Goal: Task Accomplishment & Management: Manage account settings

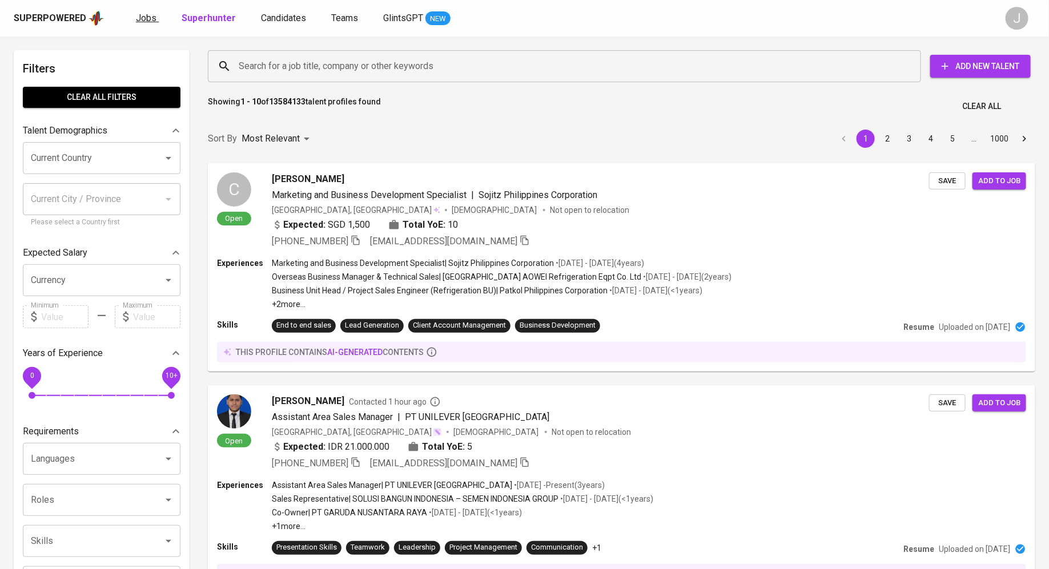
click at [140, 20] on span "Jobs" at bounding box center [146, 18] width 21 height 11
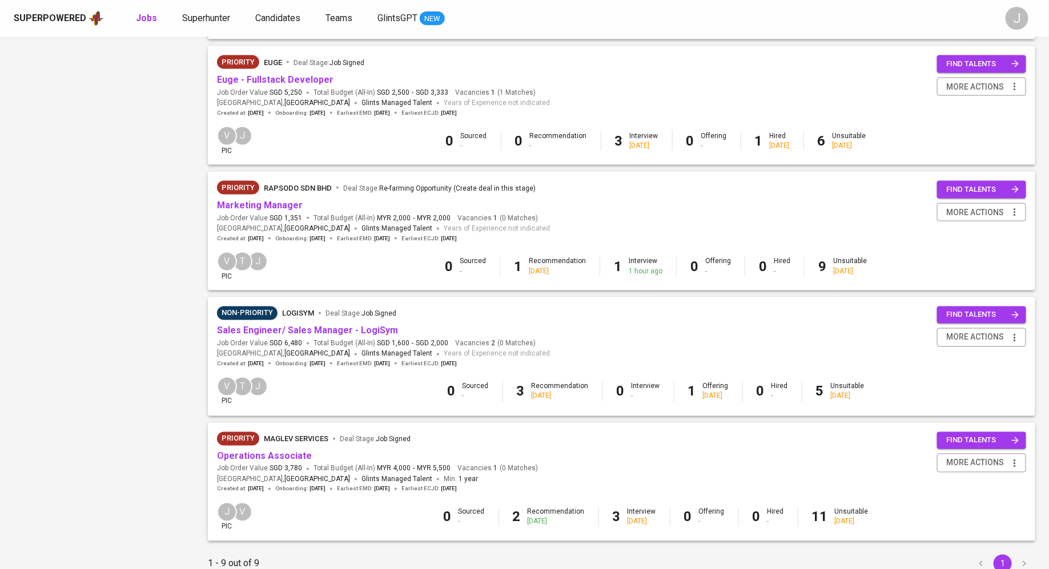
scroll to position [747, 0]
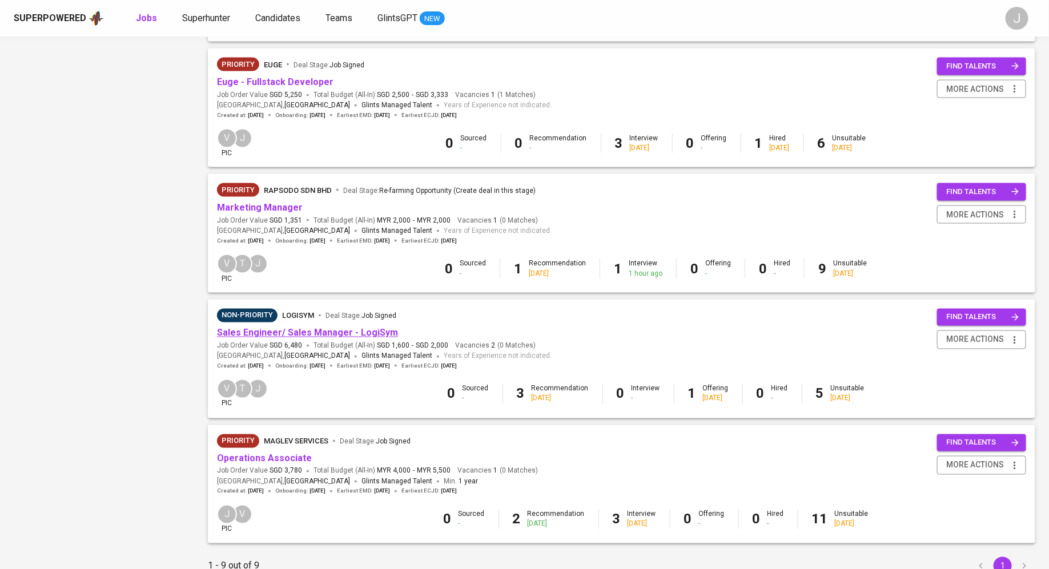
click at [316, 335] on link "Sales Engineer/ Sales Manager - LogiSym" at bounding box center [307, 333] width 181 height 11
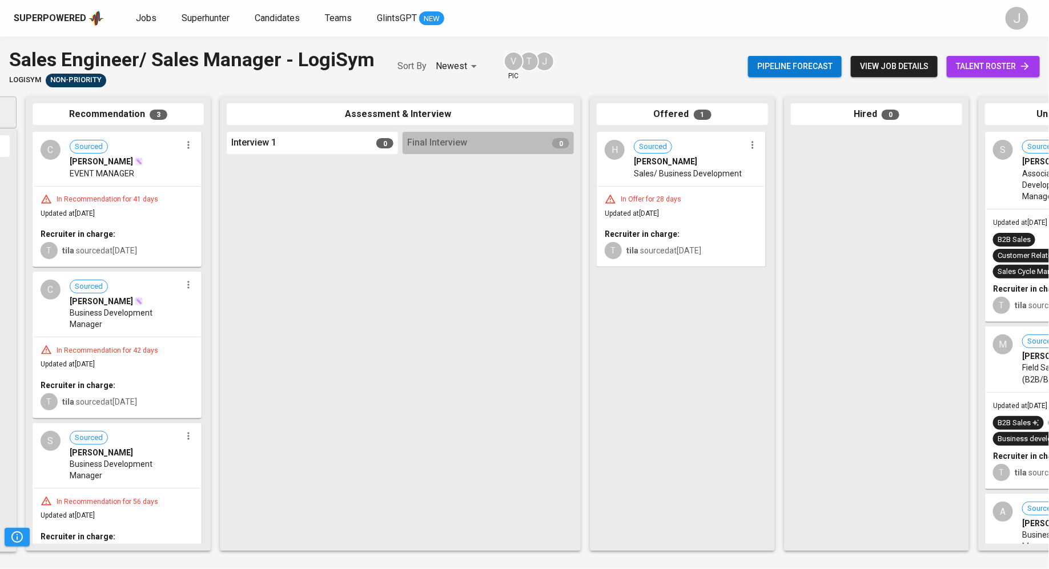
scroll to position [0, 179]
click at [139, 22] on span "Jobs" at bounding box center [146, 18] width 21 height 11
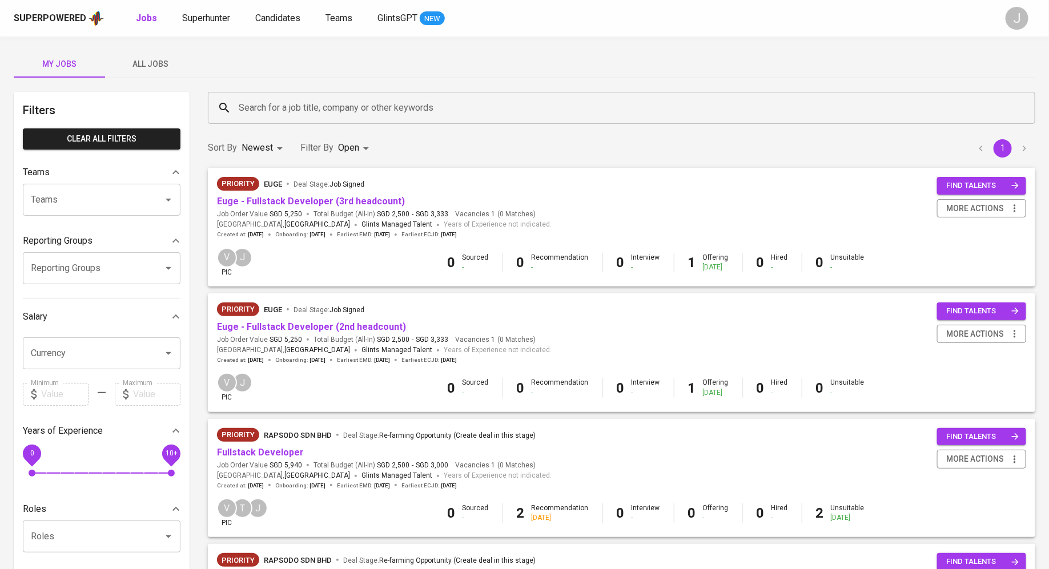
click at [147, 61] on span "All Jobs" at bounding box center [151, 64] width 78 height 14
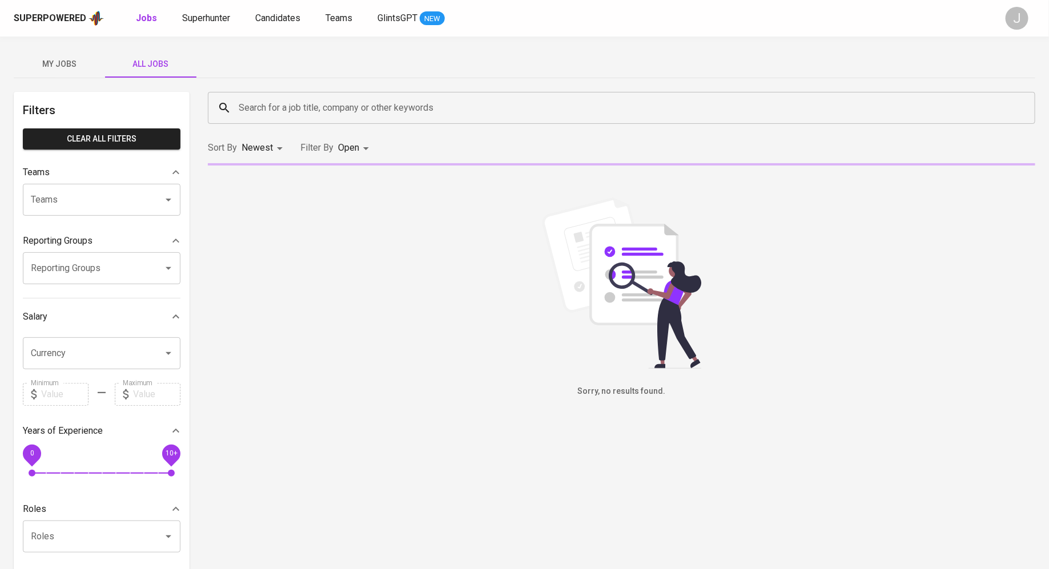
click at [317, 112] on input "Search for a job title, company or other keywords" at bounding box center [624, 108] width 777 height 22
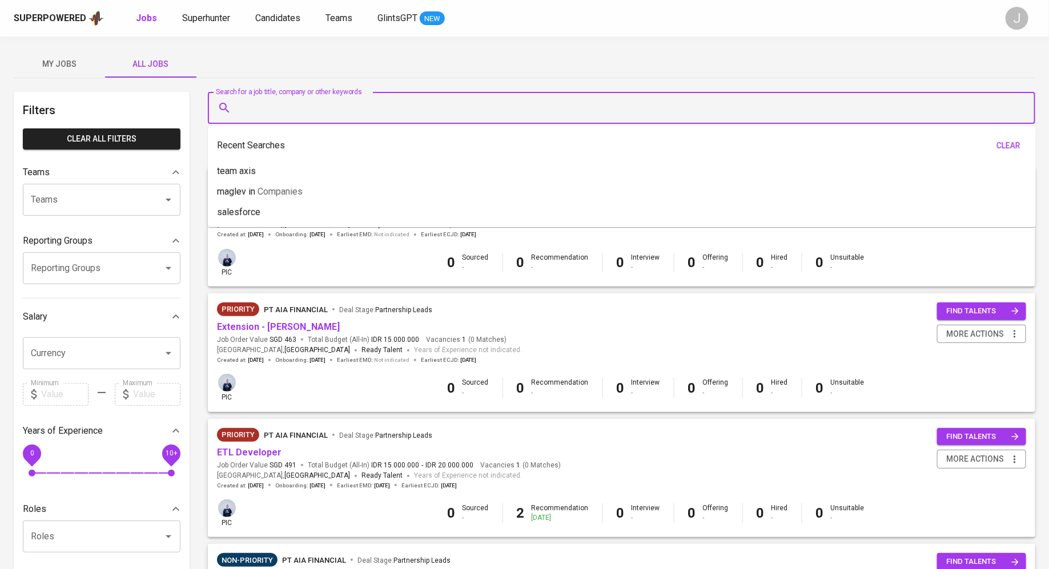
click at [322, 103] on input "Search for a job title, company or other keywords" at bounding box center [624, 108] width 777 height 22
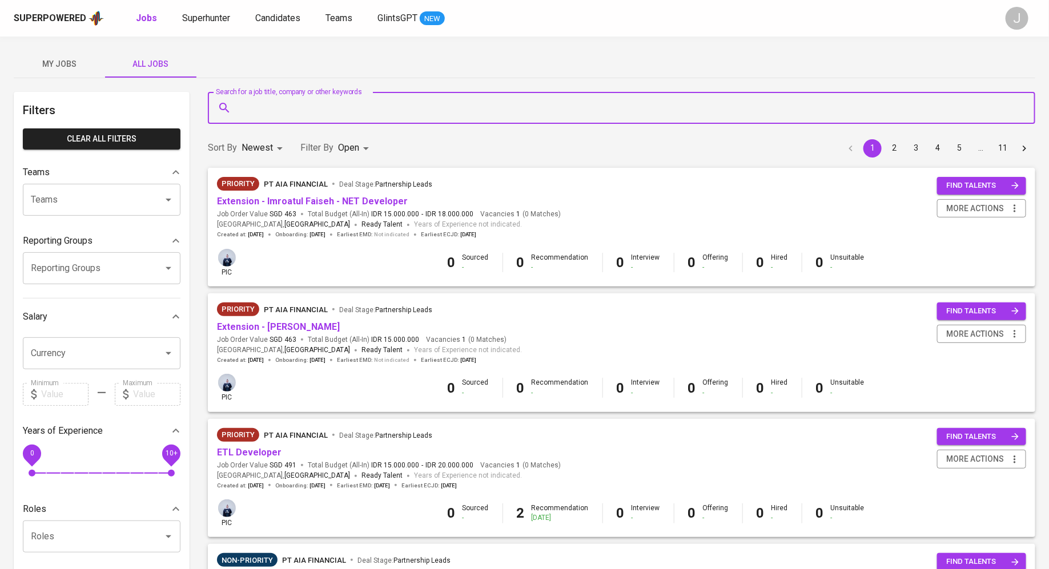
click at [101, 207] on input "Teams" at bounding box center [85, 200] width 115 height 22
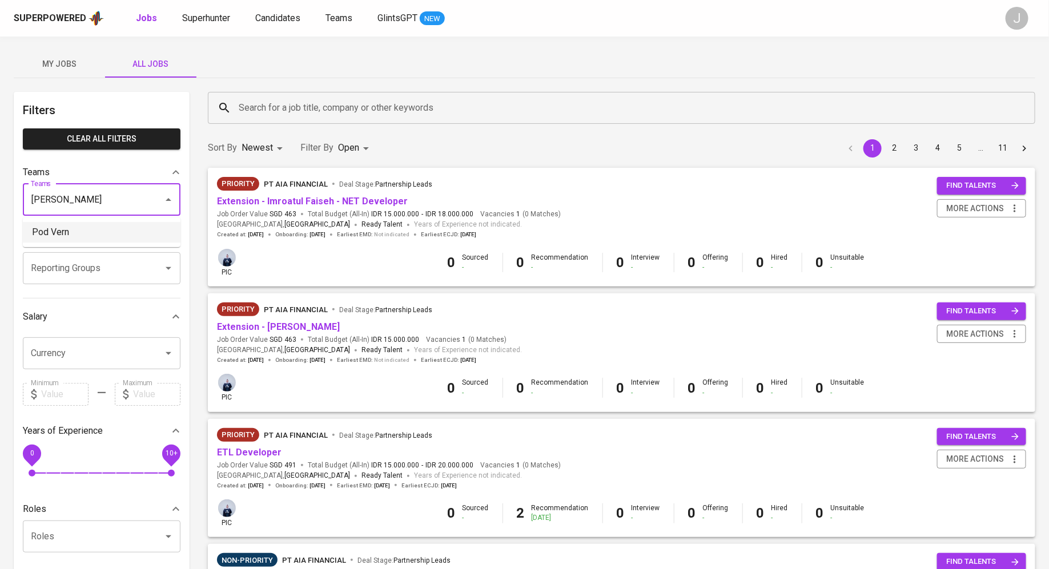
click at [60, 231] on li "Pod Vern" at bounding box center [102, 232] width 158 height 21
type input "vern"
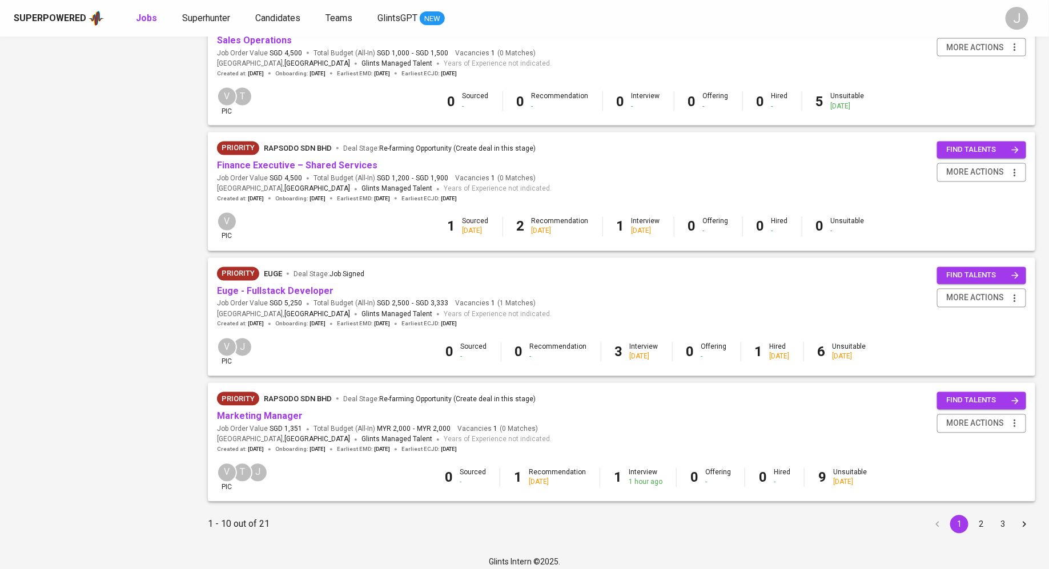
scroll to position [923, 0]
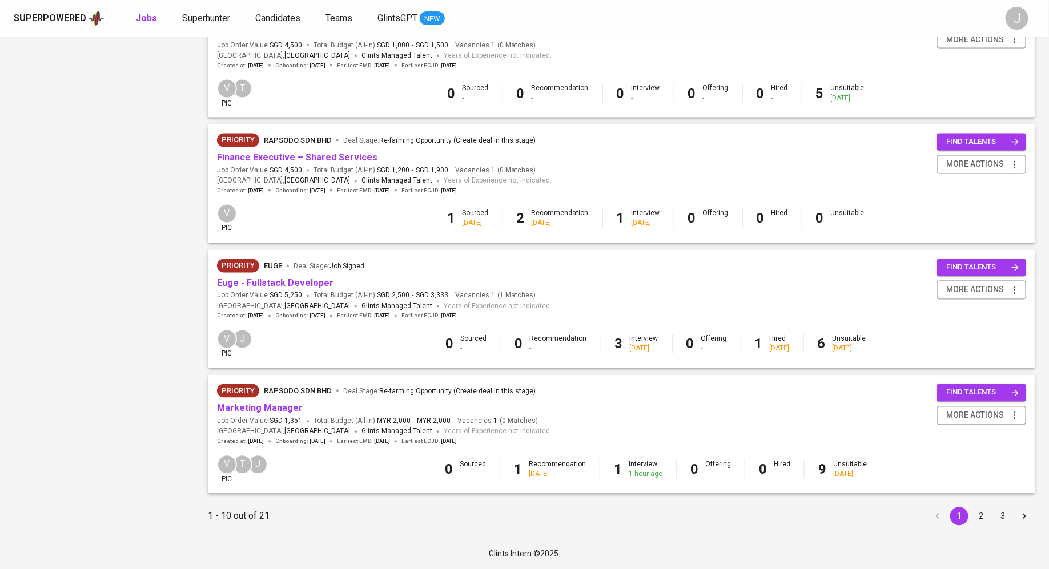
click at [188, 15] on span "Superhunter" at bounding box center [206, 18] width 48 height 11
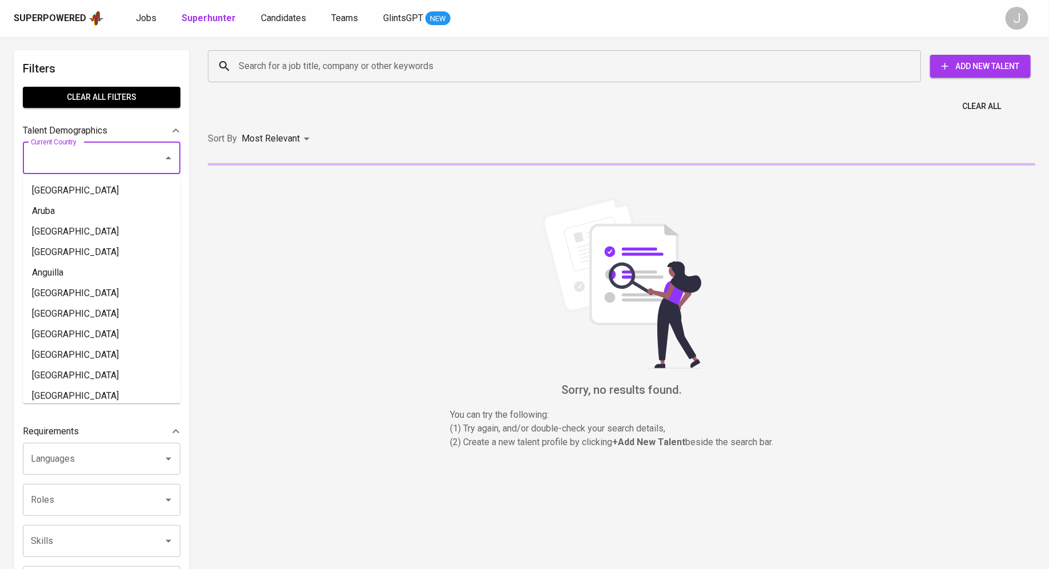
click at [111, 168] on input "Current Country" at bounding box center [85, 158] width 115 height 22
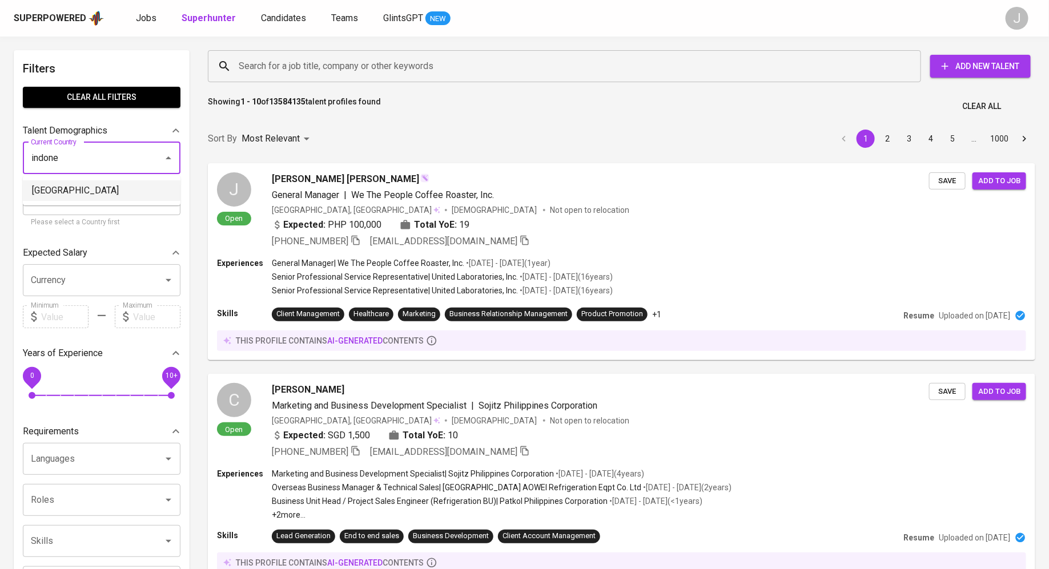
click at [92, 192] on li "[GEOGRAPHIC_DATA]" at bounding box center [102, 190] width 158 height 21
click at [329, 61] on input "Search for a job title, company or other keywords" at bounding box center [567, 66] width 663 height 22
type input "Indonesia"
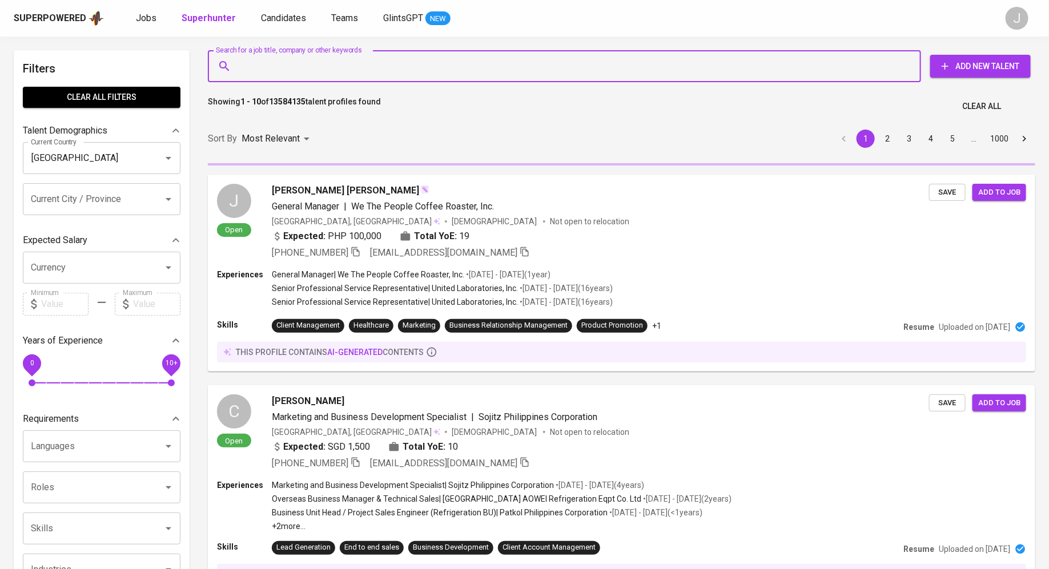
click at [115, 201] on input "Current City / Province" at bounding box center [85, 199] width 115 height 22
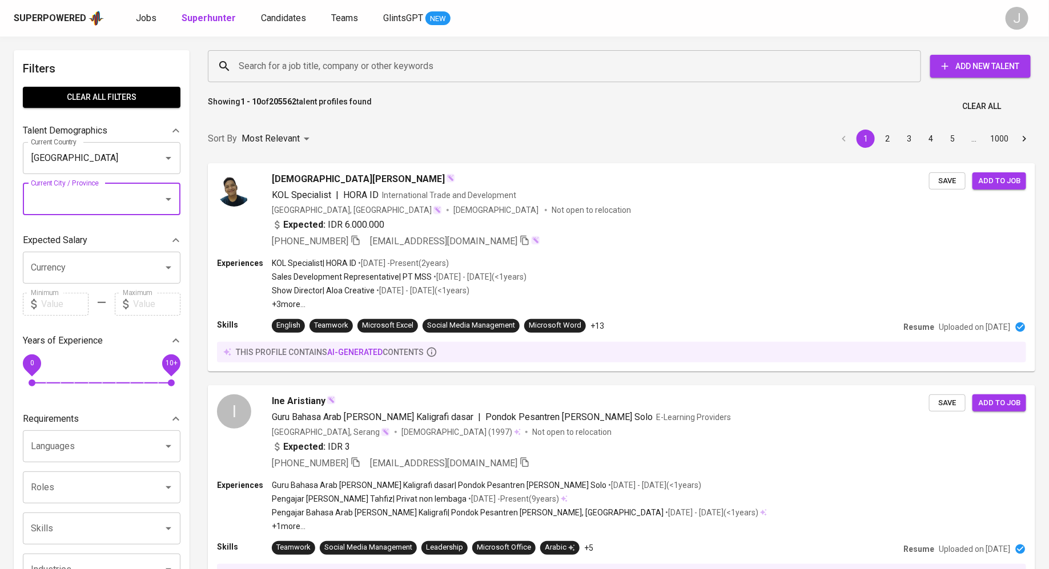
click at [97, 201] on input "Current City / Province" at bounding box center [85, 199] width 115 height 22
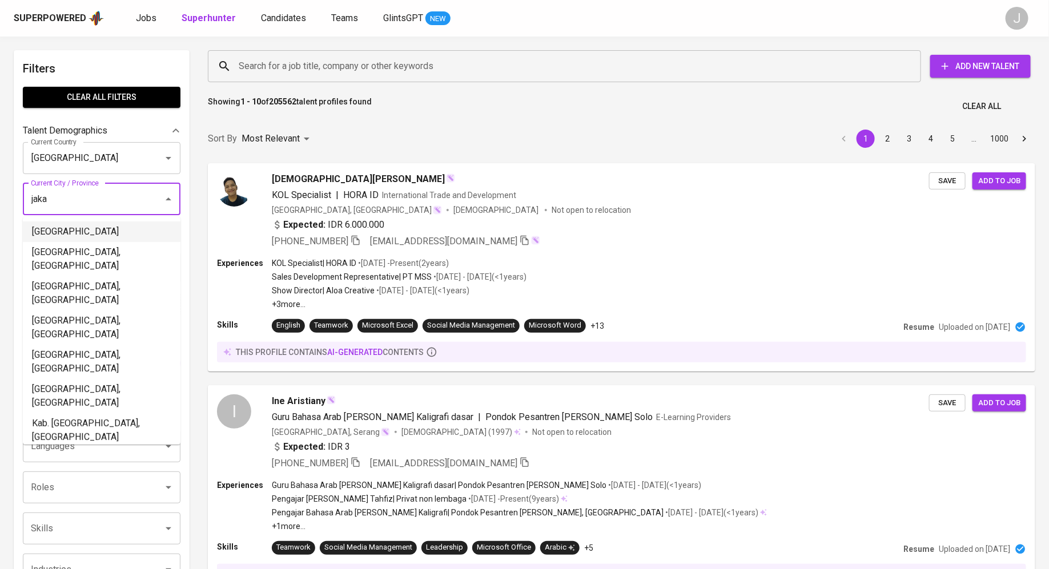
click at [74, 229] on li "DKI Jakarta" at bounding box center [102, 232] width 158 height 21
type input "jaka"
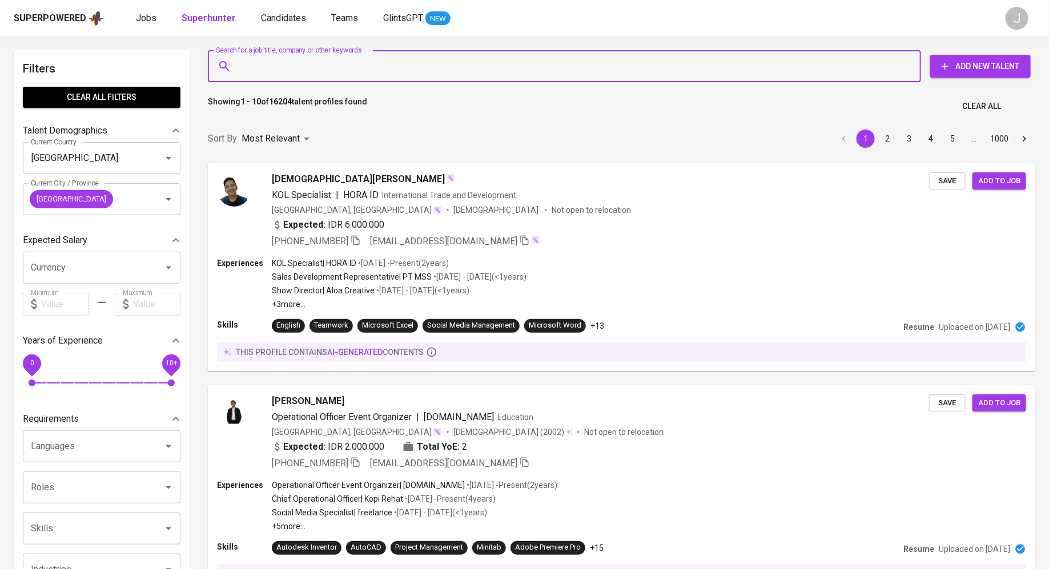
click at [384, 64] on input "Search for a job title, company or other keywords" at bounding box center [567, 66] width 663 height 22
click at [277, 80] on div "Search for a job title, company or other keywords" at bounding box center [564, 66] width 713 height 32
click at [284, 67] on input "Search for a job title, company or other keywords" at bounding box center [567, 66] width 663 height 22
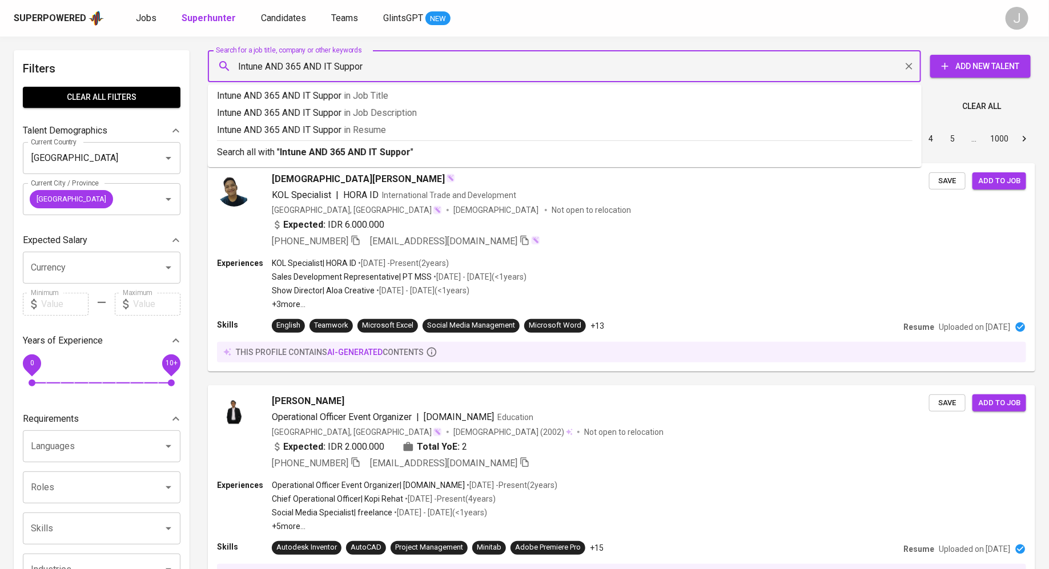
type input "Intune AND 365 AND IT Support"
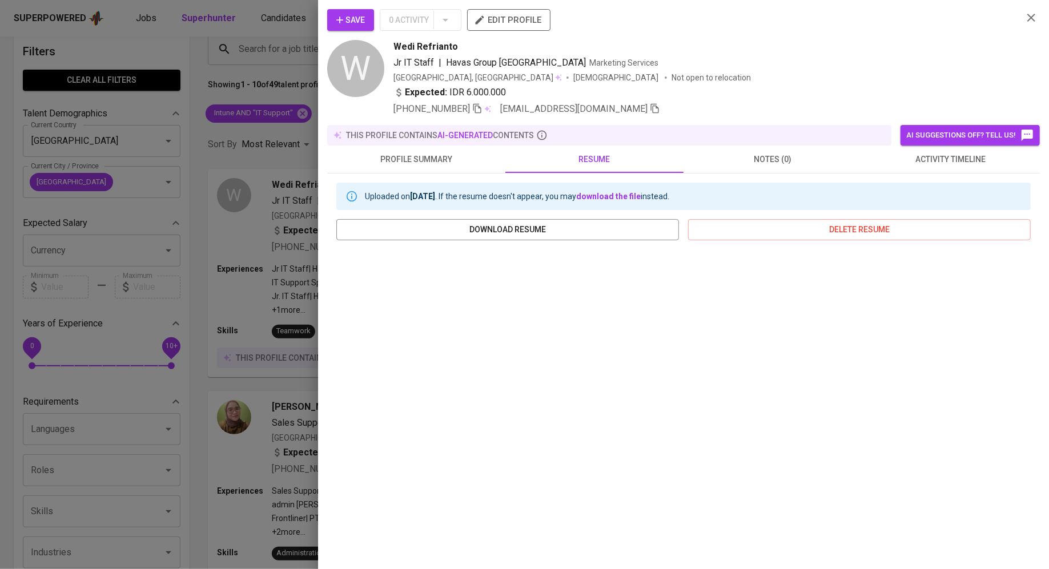
click at [1031, 16] on icon "button" at bounding box center [1031, 18] width 14 height 14
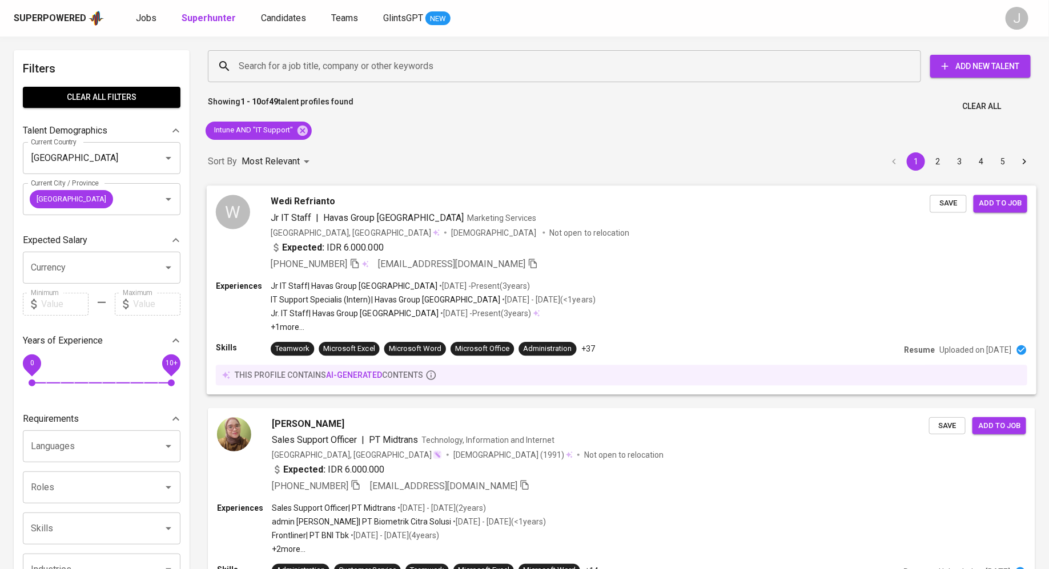
click at [274, 219] on span "Jr IT Staff" at bounding box center [291, 217] width 41 height 11
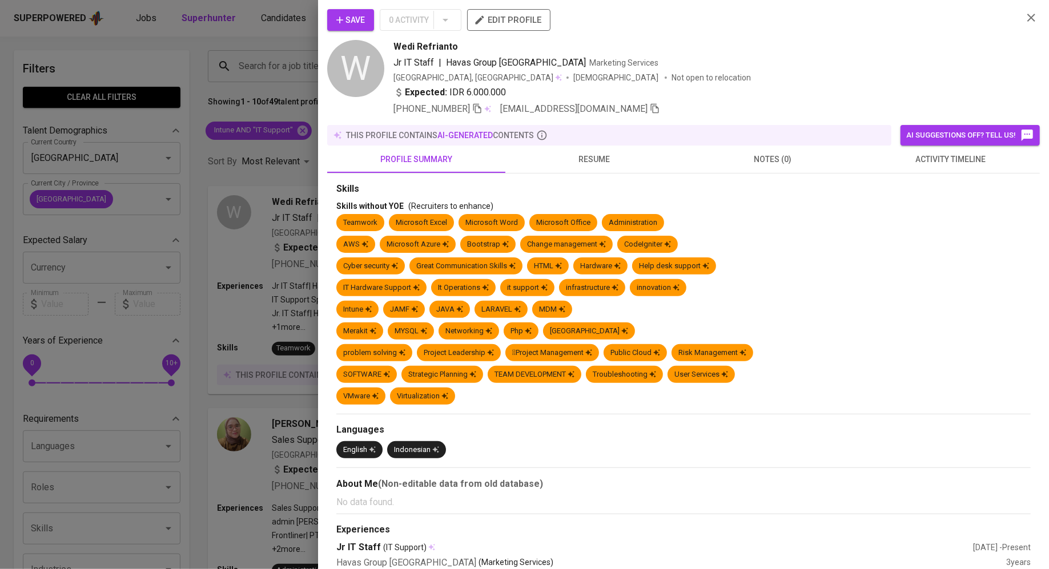
click at [208, 278] on div at bounding box center [524, 284] width 1049 height 569
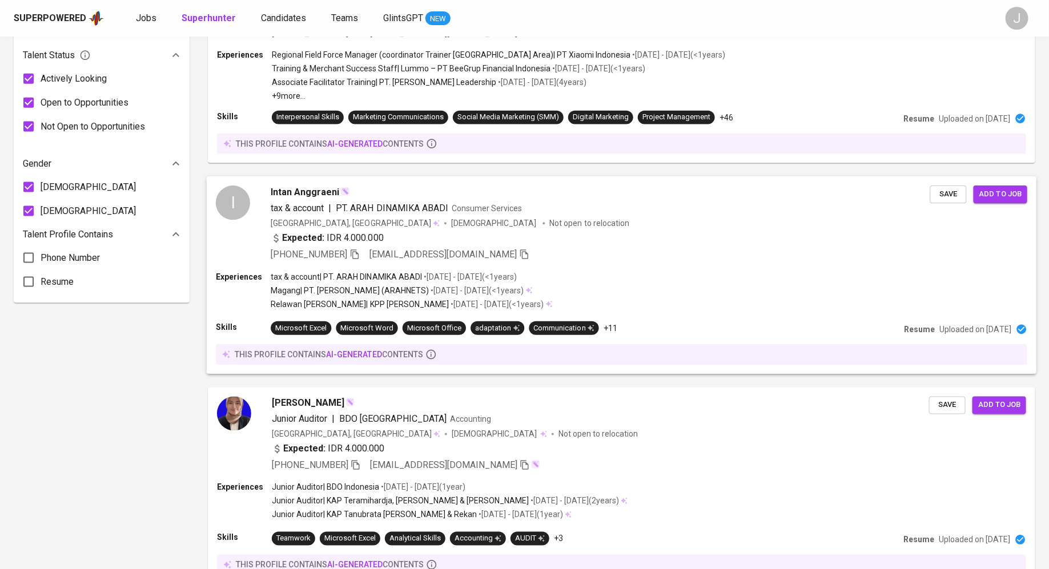
scroll to position [681, 0]
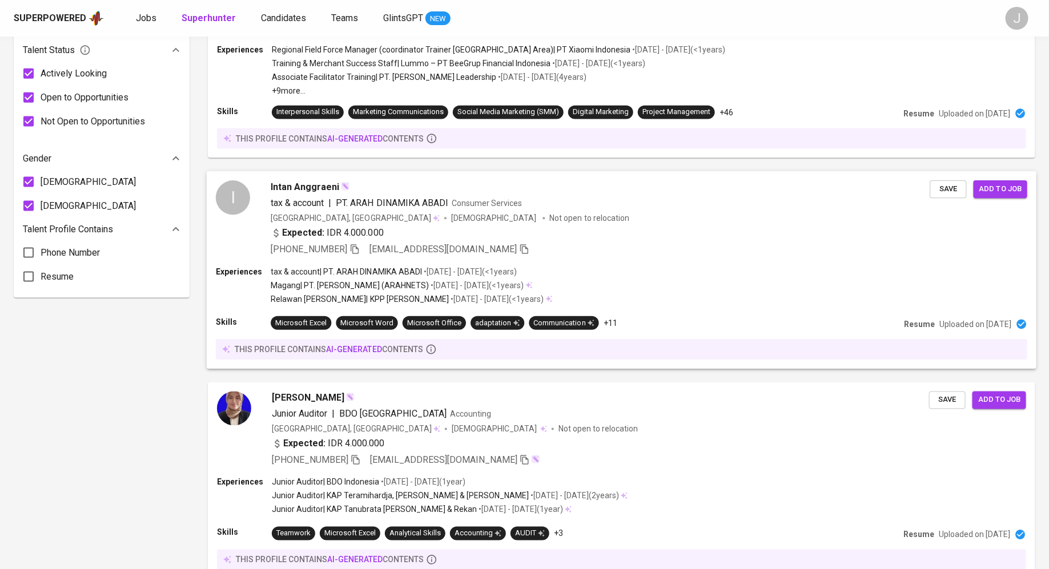
click at [349, 193] on div "Intan Anggraeni tax & account | PT. ARAH DINAMIKA ABADI Consumer Services Indon…" at bounding box center [600, 218] width 659 height 76
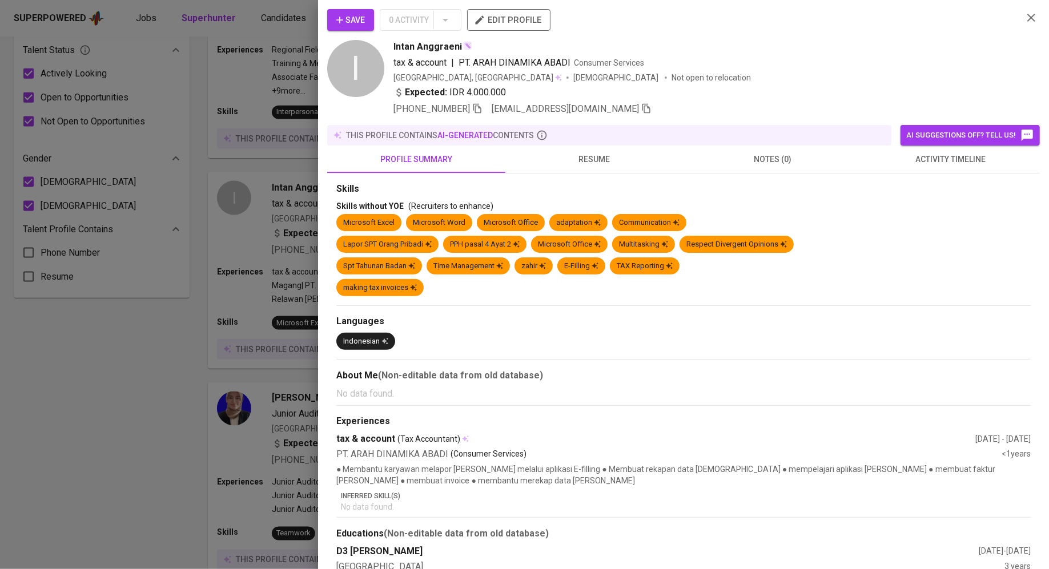
click at [588, 156] on span "resume" at bounding box center [594, 159] width 164 height 14
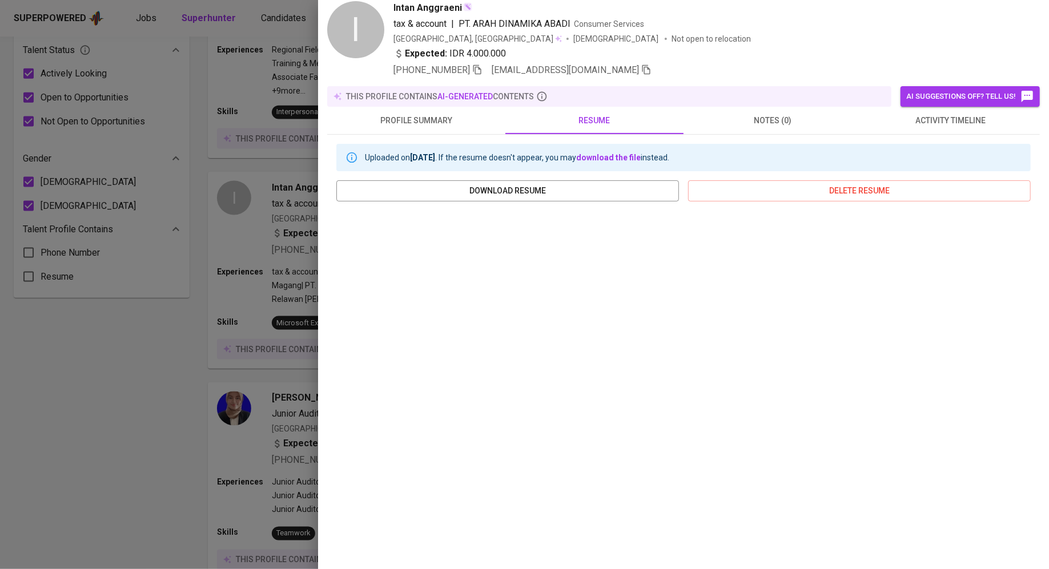
scroll to position [0, 0]
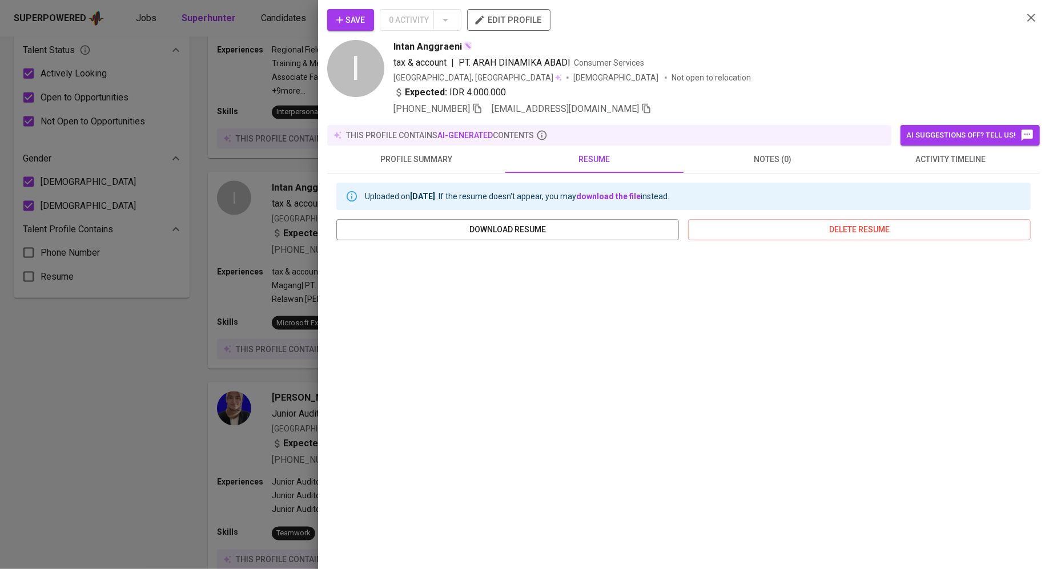
click at [1034, 17] on icon "button" at bounding box center [1031, 18] width 14 height 14
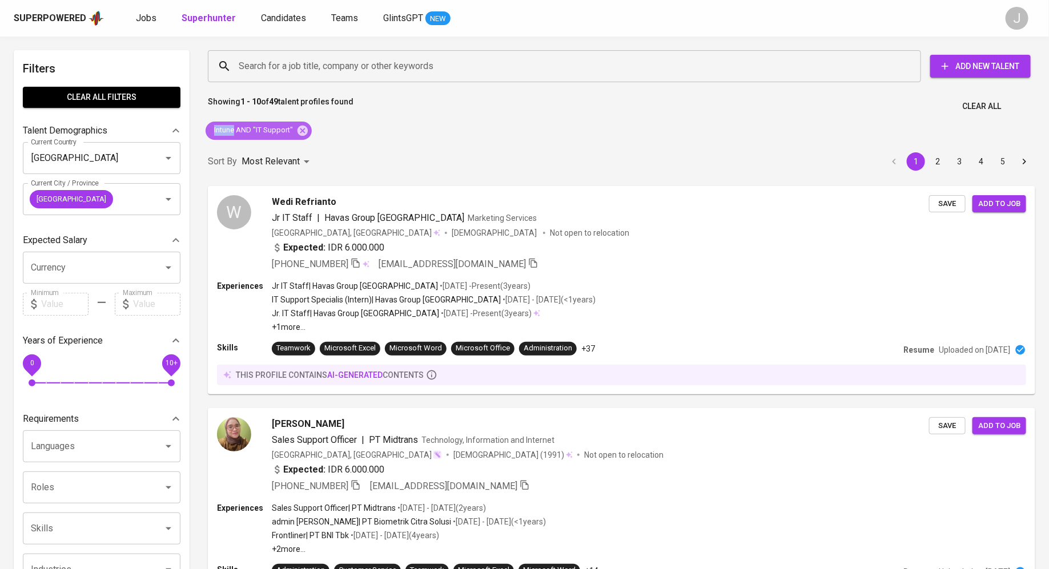
click at [303, 130] on icon at bounding box center [302, 130] width 13 height 13
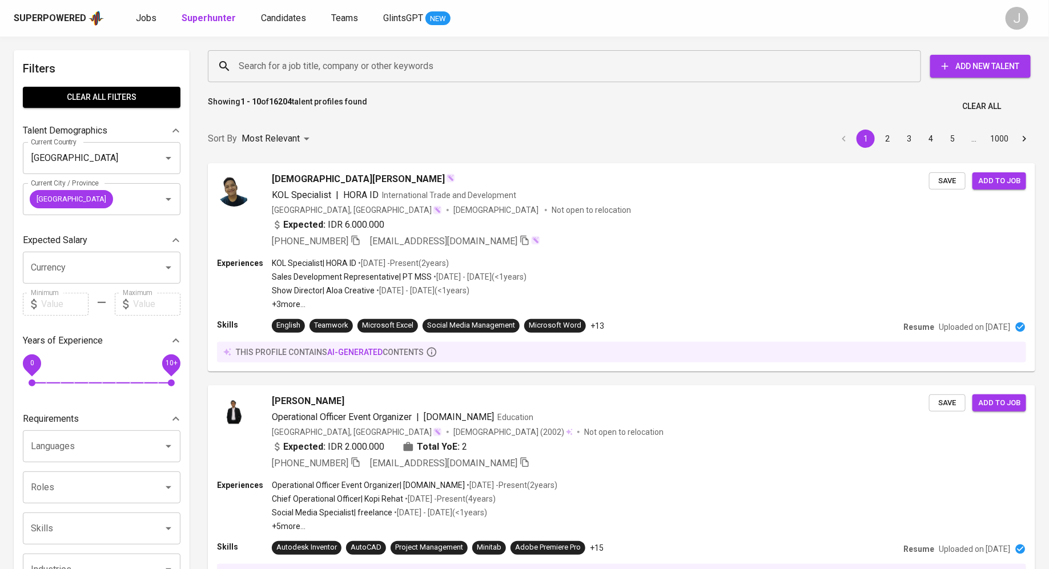
click at [348, 56] on input "Search for a job title, company or other keywords" at bounding box center [567, 66] width 663 height 22
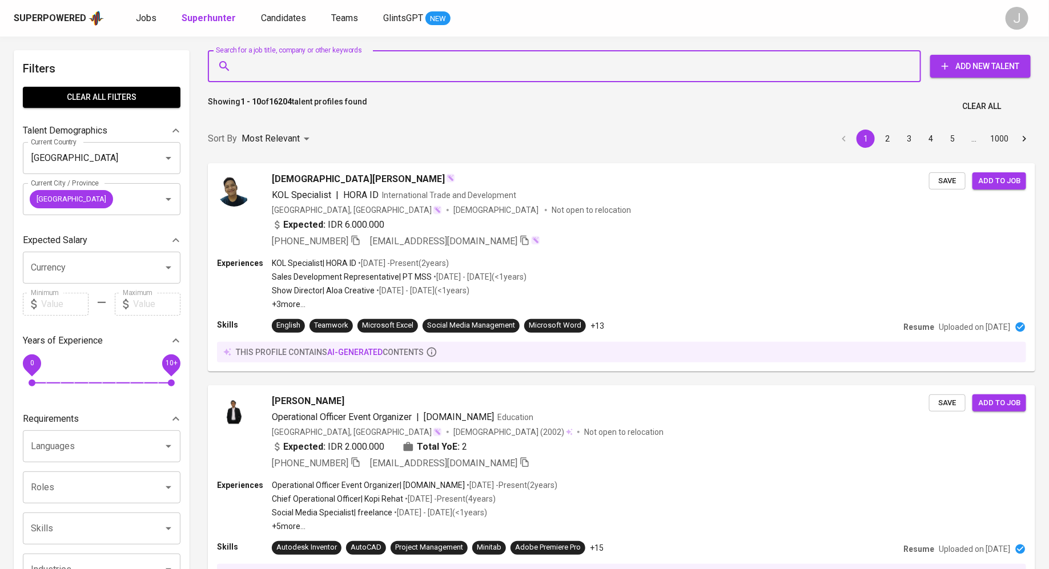
click at [327, 57] on input "Search for a job title, company or other keywords" at bounding box center [567, 66] width 663 height 22
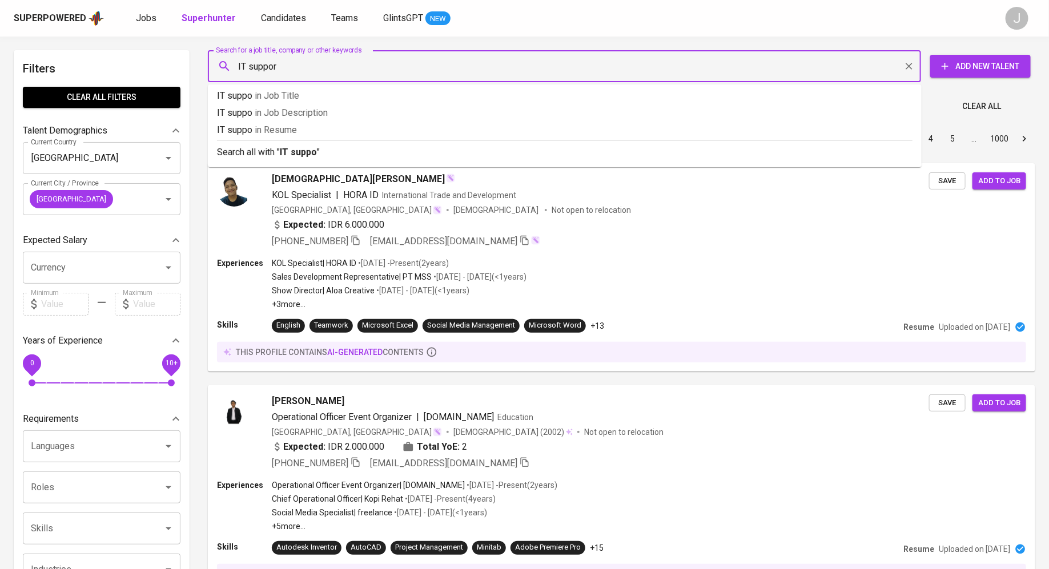
type input "IT support"
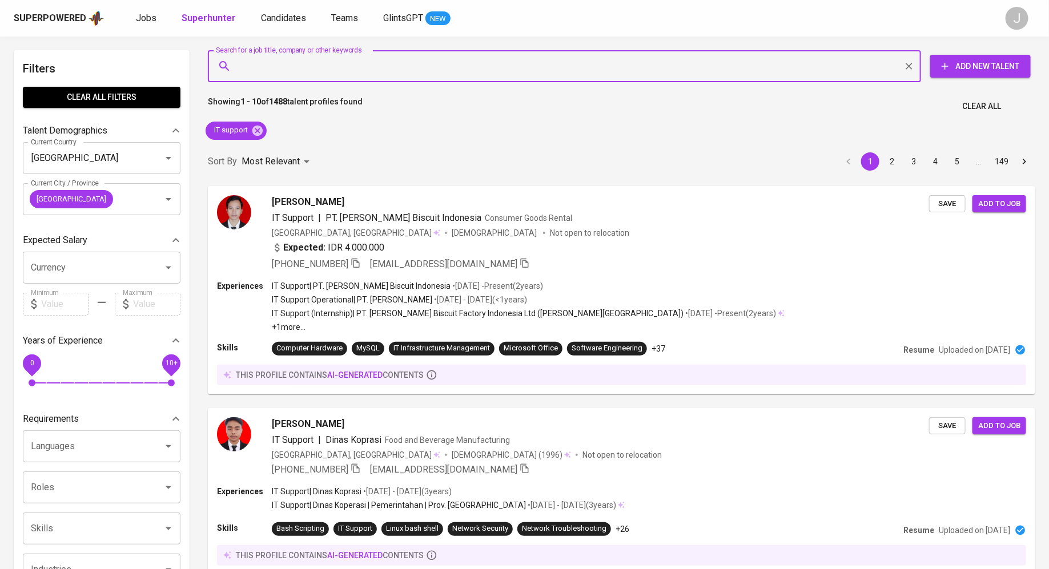
click at [332, 66] on input "Search for a job title, company or other keywords" at bounding box center [567, 66] width 663 height 22
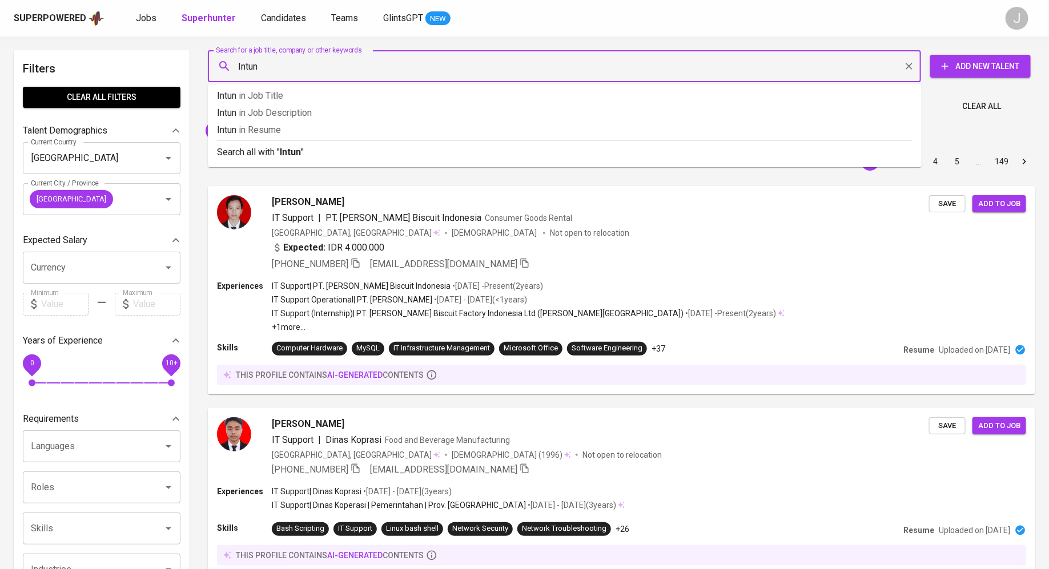
type input "Intune"
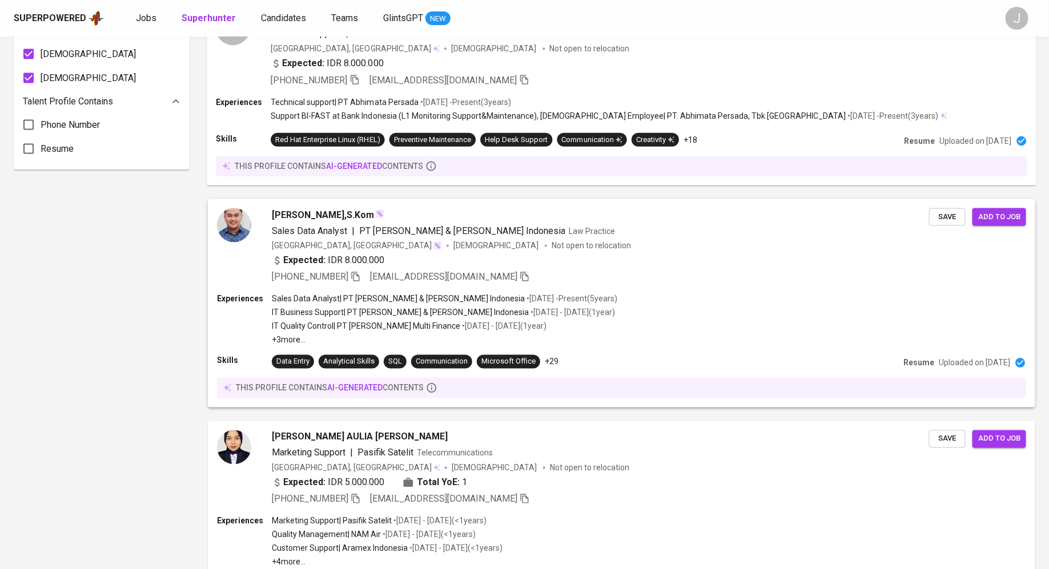
scroll to position [851, 0]
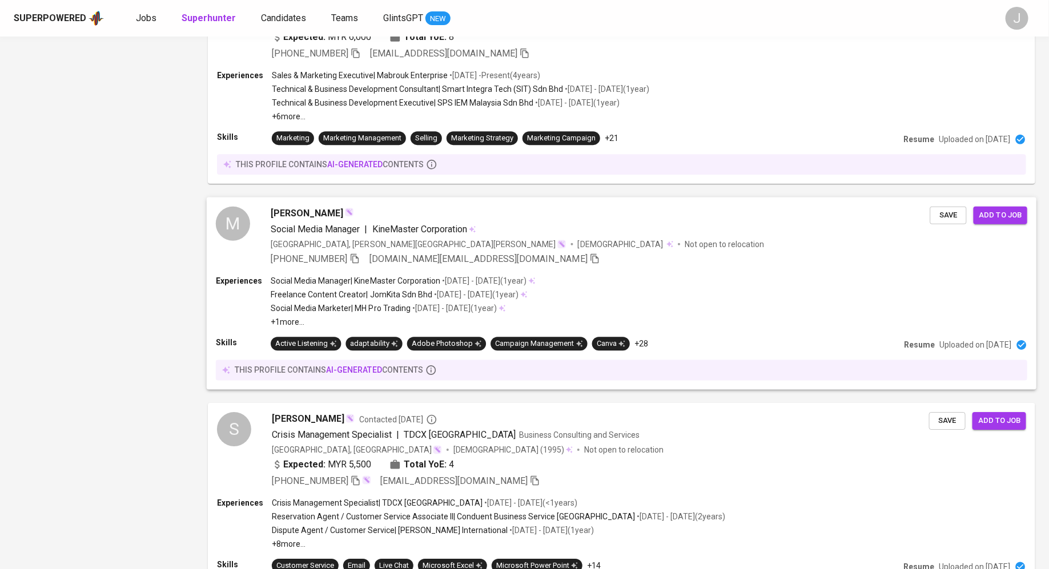
scroll to position [1785, 0]
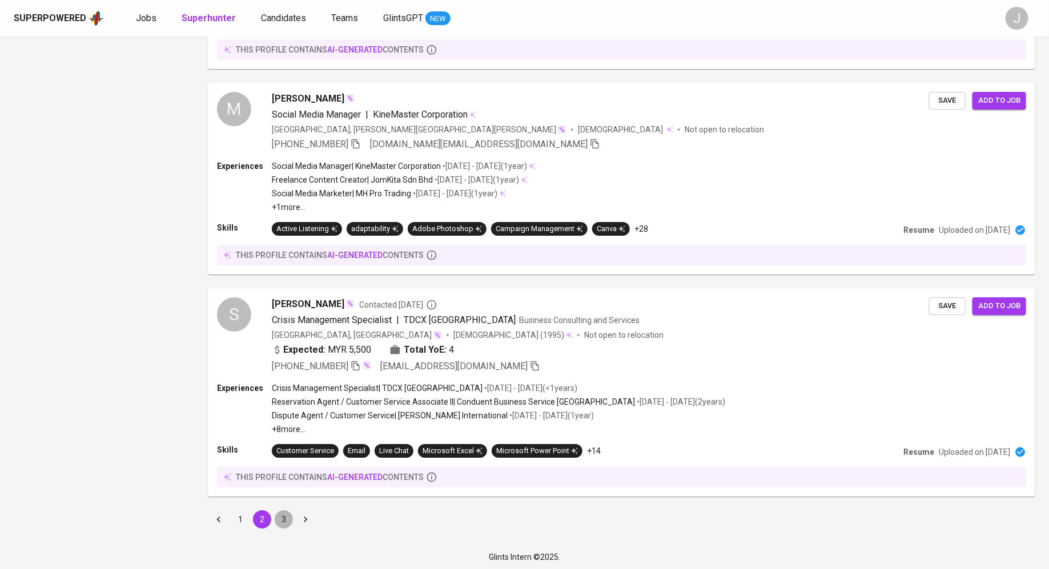
click at [281, 520] on button "3" at bounding box center [284, 519] width 18 height 18
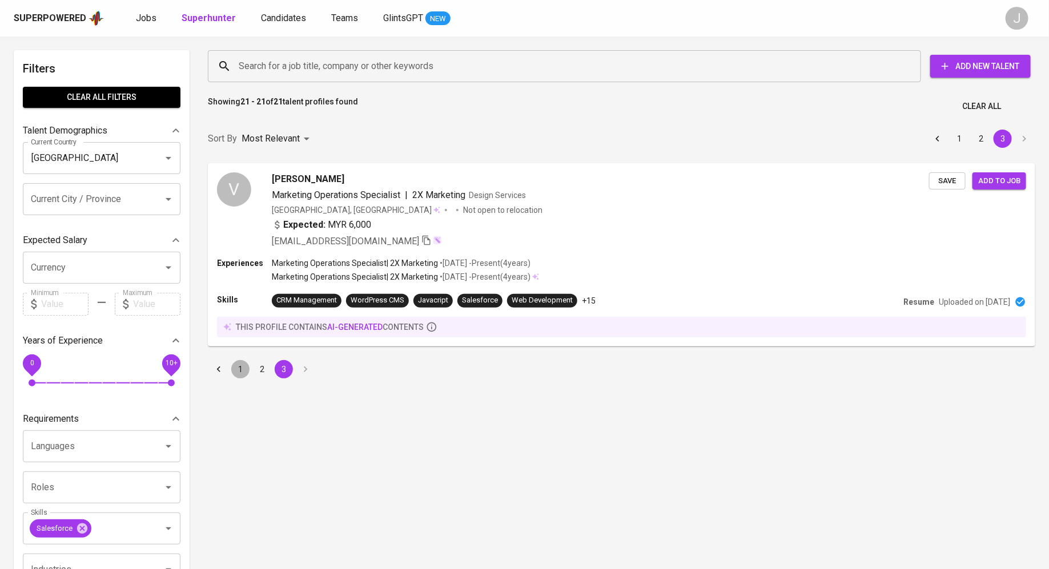
click at [246, 368] on button "1" at bounding box center [240, 369] width 18 height 18
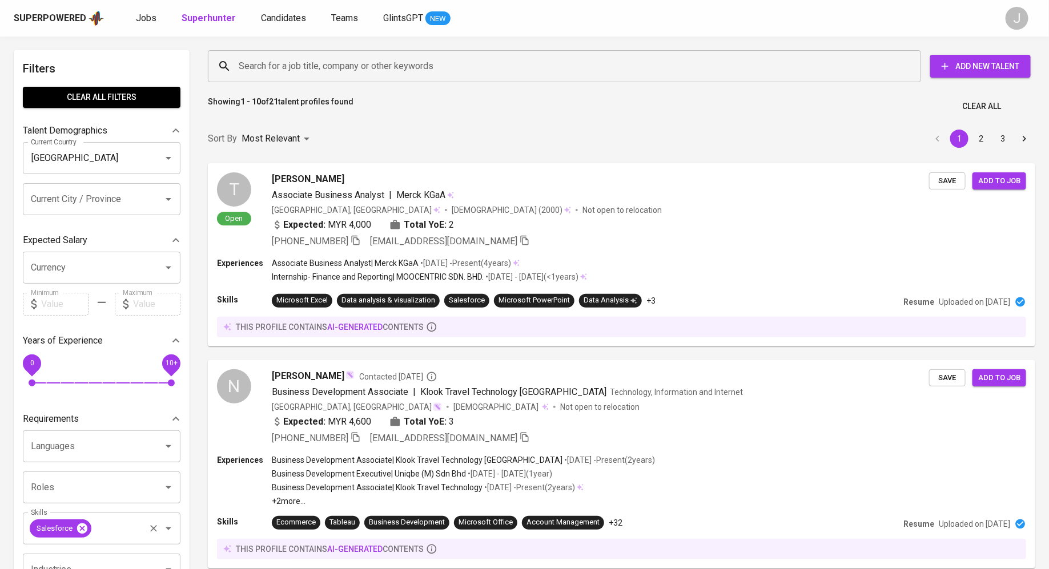
click at [83, 529] on icon at bounding box center [82, 528] width 10 height 10
click at [87, 521] on input "Skills" at bounding box center [85, 529] width 115 height 22
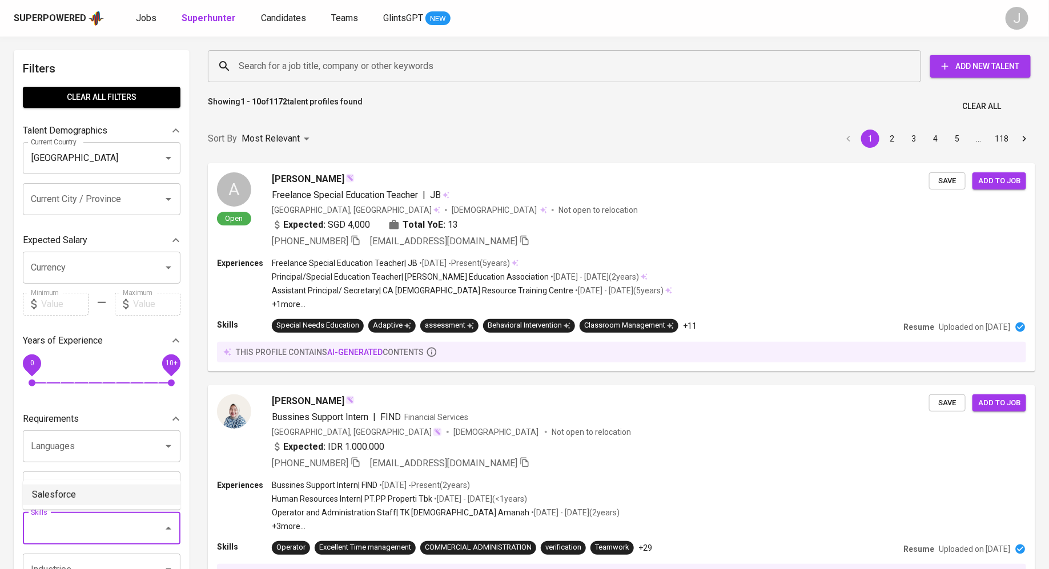
click at [292, 75] on input "Search for a job title, company or other keywords" at bounding box center [567, 66] width 663 height 22
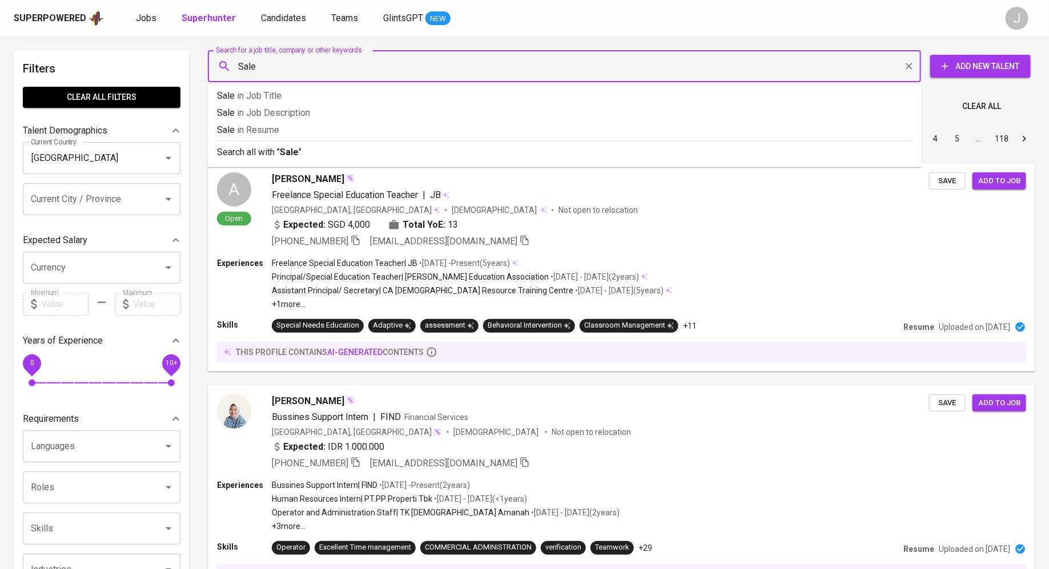
type input "Sales"
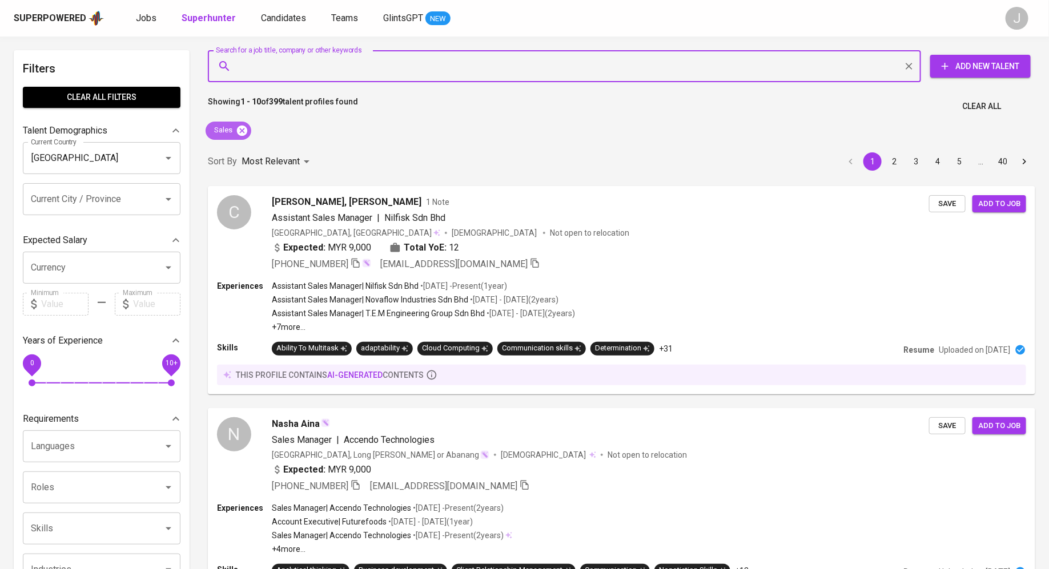
click at [242, 134] on icon at bounding box center [242, 130] width 10 height 10
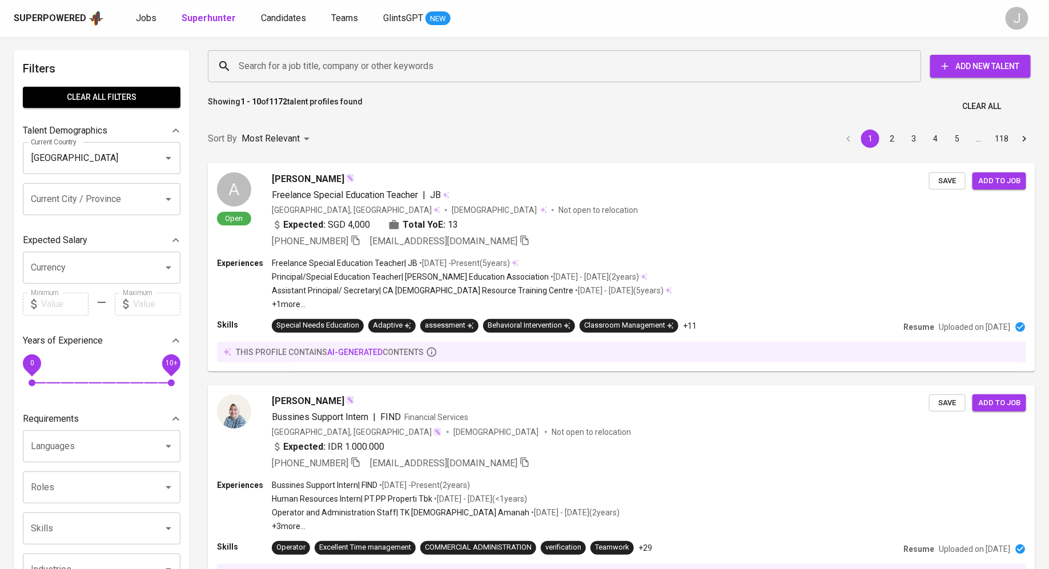
drag, startPoint x: 365, startPoint y: 97, endPoint x: 209, endPoint y: 99, distance: 155.9
click at [209, 99] on div "Showing 1 - 10 of 1172 talent profiles found Clear All" at bounding box center [621, 103] width 841 height 28
click at [208, 102] on p "Showing 1 - 10 of 1172 talent profiles found" at bounding box center [285, 106] width 155 height 21
drag, startPoint x: 207, startPoint y: 102, endPoint x: 395, endPoint y: 107, distance: 187.3
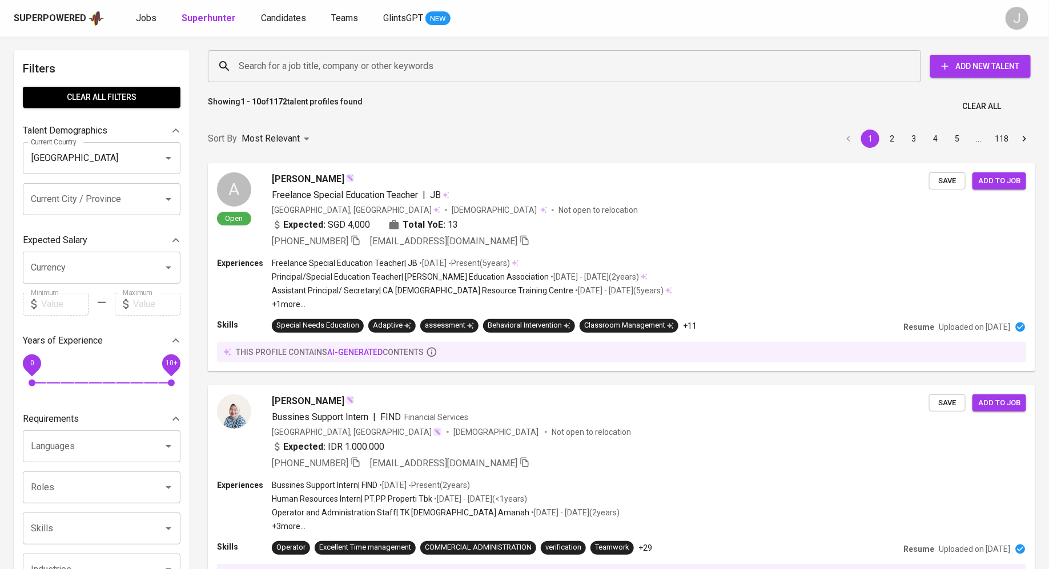
click at [395, 107] on div "Showing 1 - 10 of 1172 talent profiles found Clear All" at bounding box center [621, 103] width 841 height 28
click at [291, 68] on input "Search for a job title, company or other keywords" at bounding box center [567, 66] width 663 height 22
click at [381, 104] on div "Showing 1 - 10 of 1172 talent profiles found Clear All" at bounding box center [621, 103] width 841 height 28
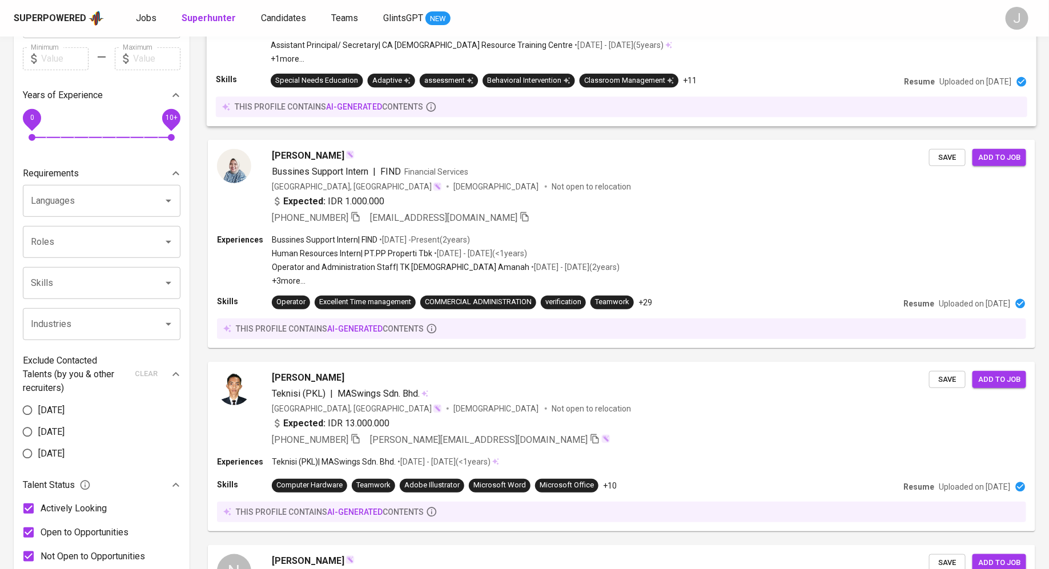
scroll to position [247, 0]
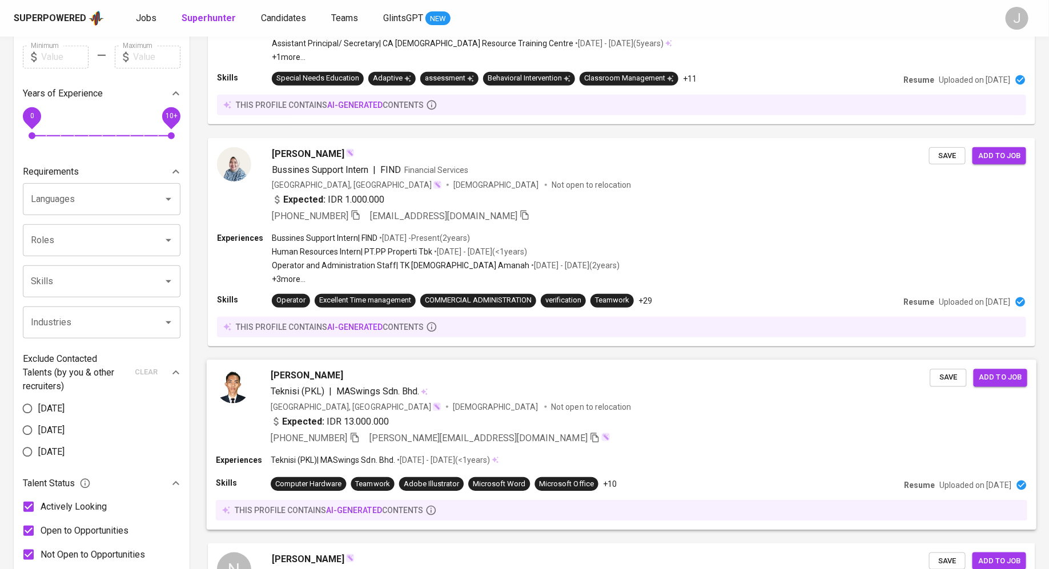
click at [301, 383] on div "Stevan Pacoran Teknisi (PKL) | MASwings Sdn. Bhd. Malaysia, Depok Male Not open…" at bounding box center [600, 407] width 659 height 76
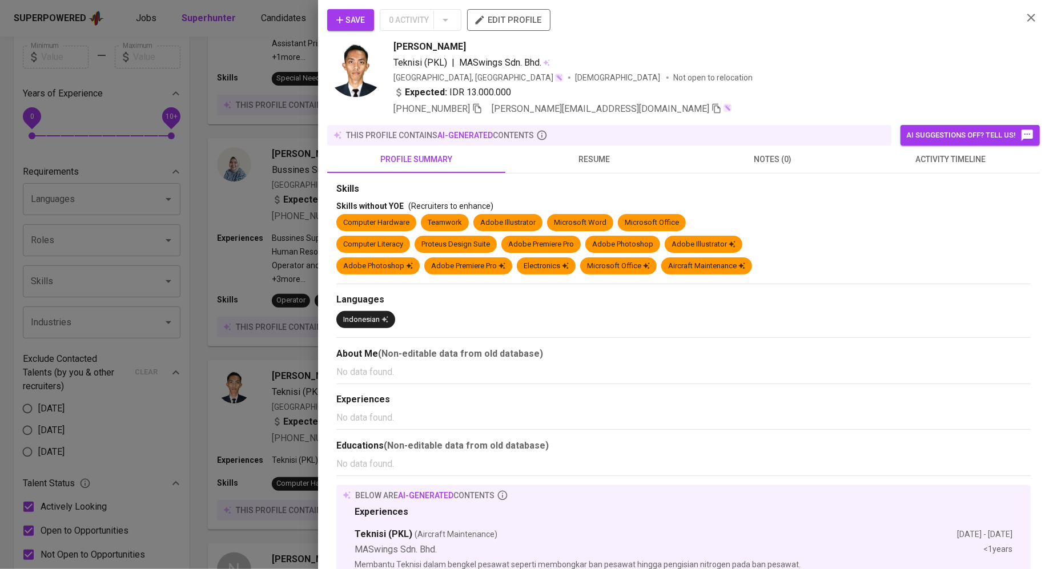
scroll to position [57, 0]
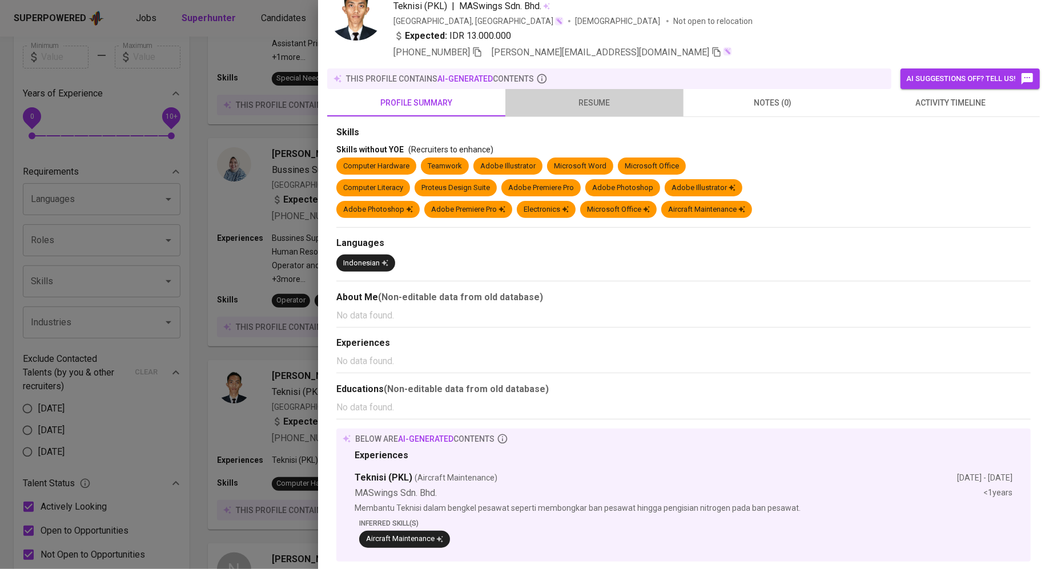
click at [585, 111] on button "resume" at bounding box center [594, 102] width 178 height 27
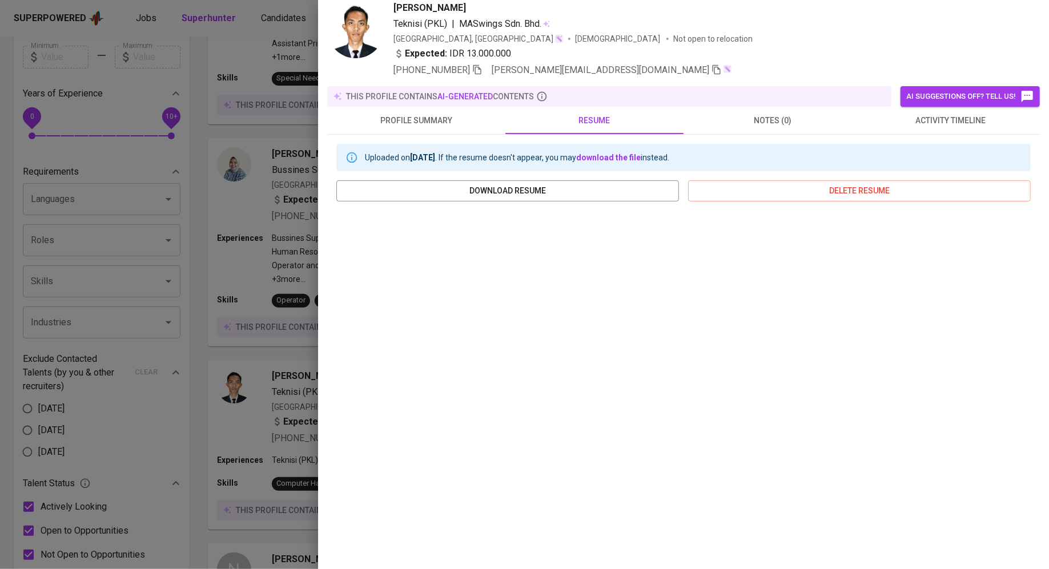
click at [246, 332] on div at bounding box center [524, 284] width 1049 height 569
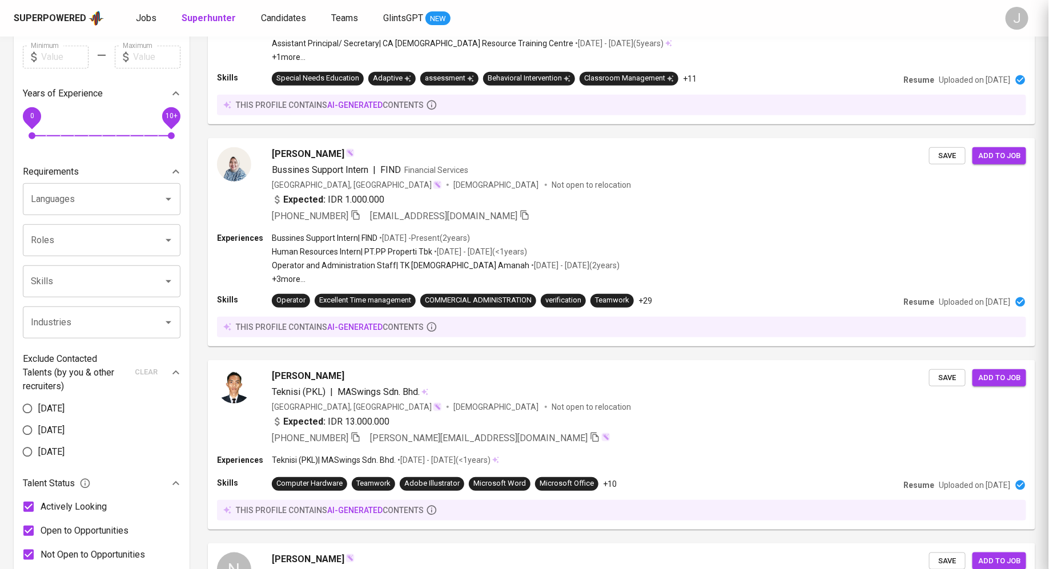
scroll to position [0, 0]
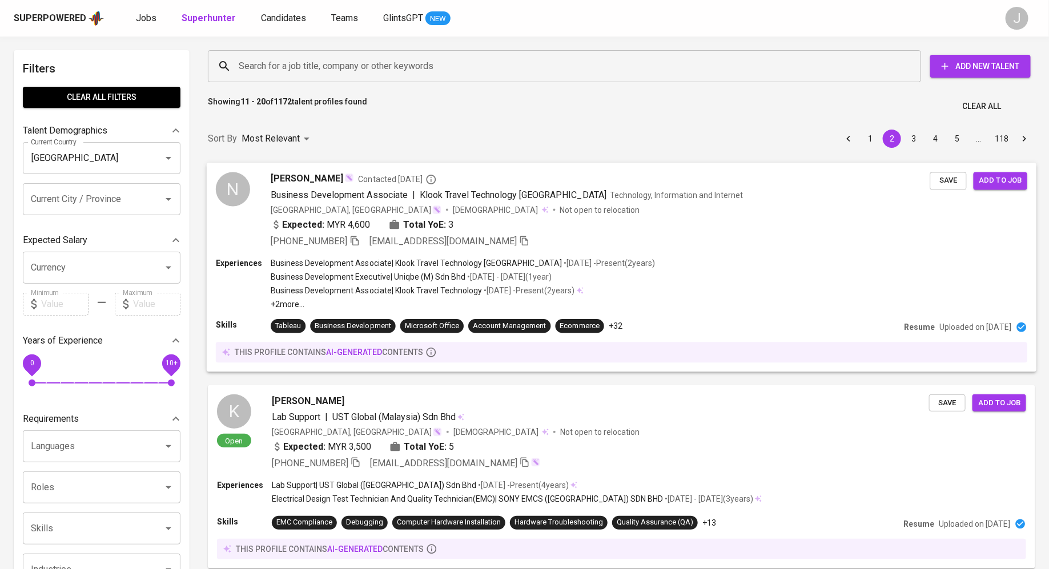
click at [324, 200] on span "Business Development Associate" at bounding box center [339, 194] width 137 height 11
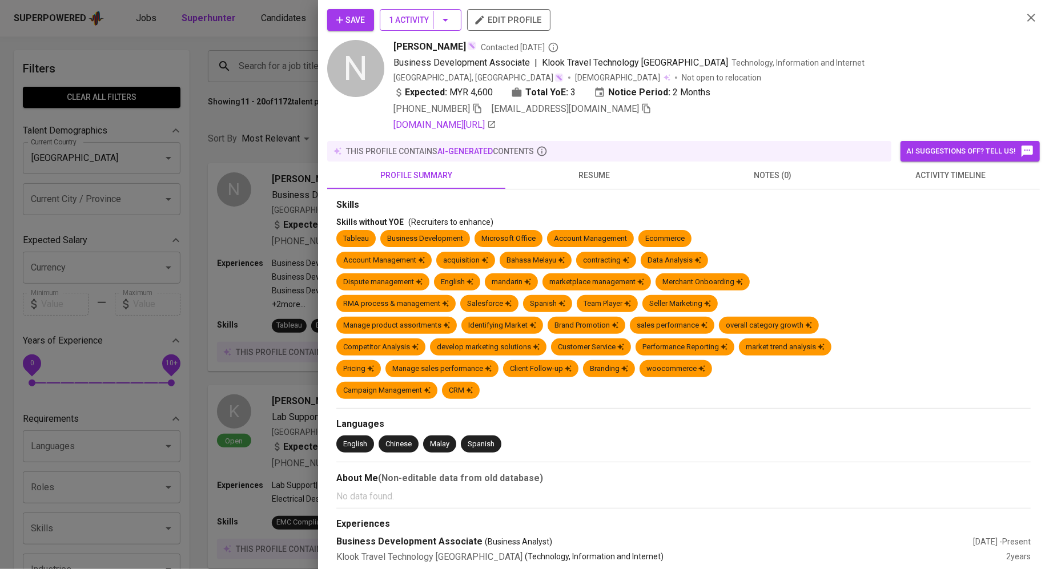
click at [396, 28] on button "1 Activity" at bounding box center [421, 20] width 82 height 22
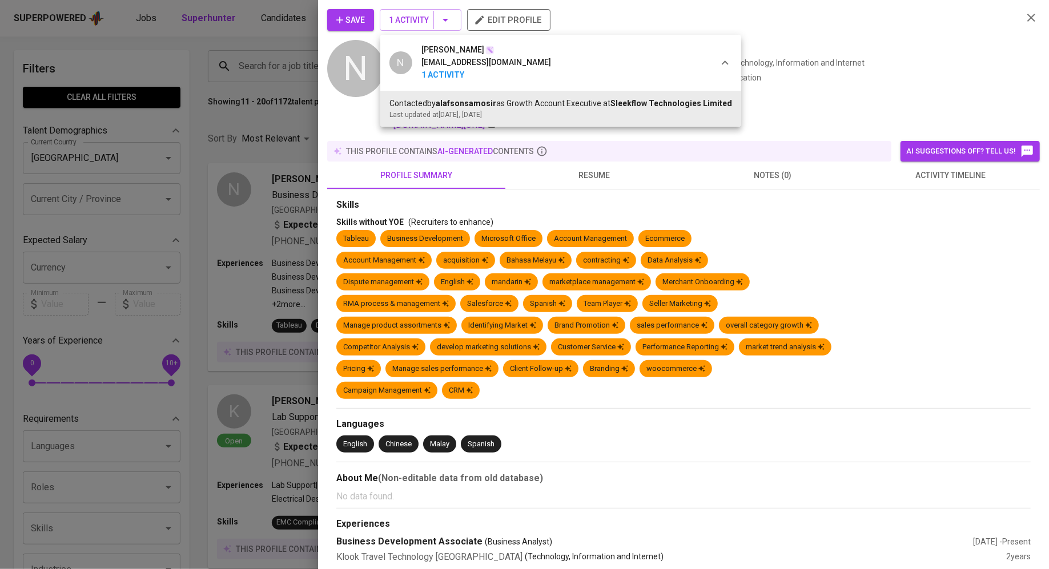
click at [631, 159] on div at bounding box center [524, 284] width 1049 height 569
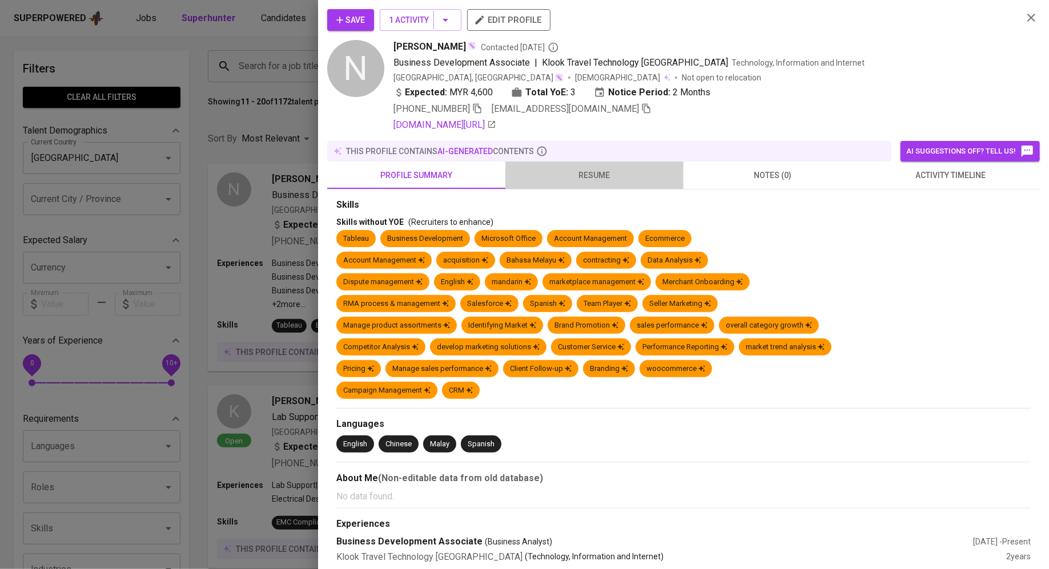
click at [621, 171] on span "resume" at bounding box center [594, 175] width 164 height 14
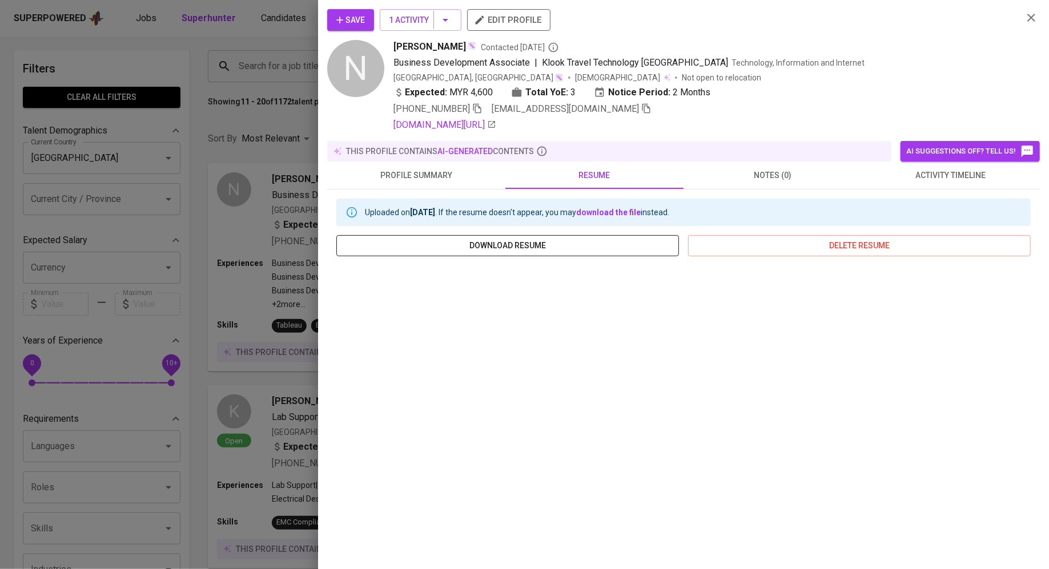
scroll to position [55, 0]
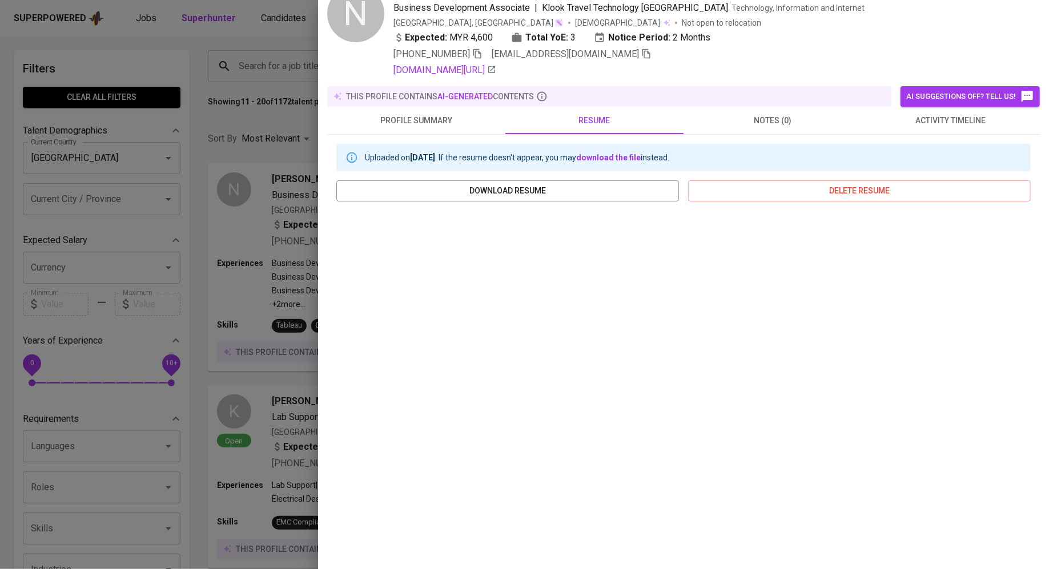
click at [272, 448] on div at bounding box center [524, 284] width 1049 height 569
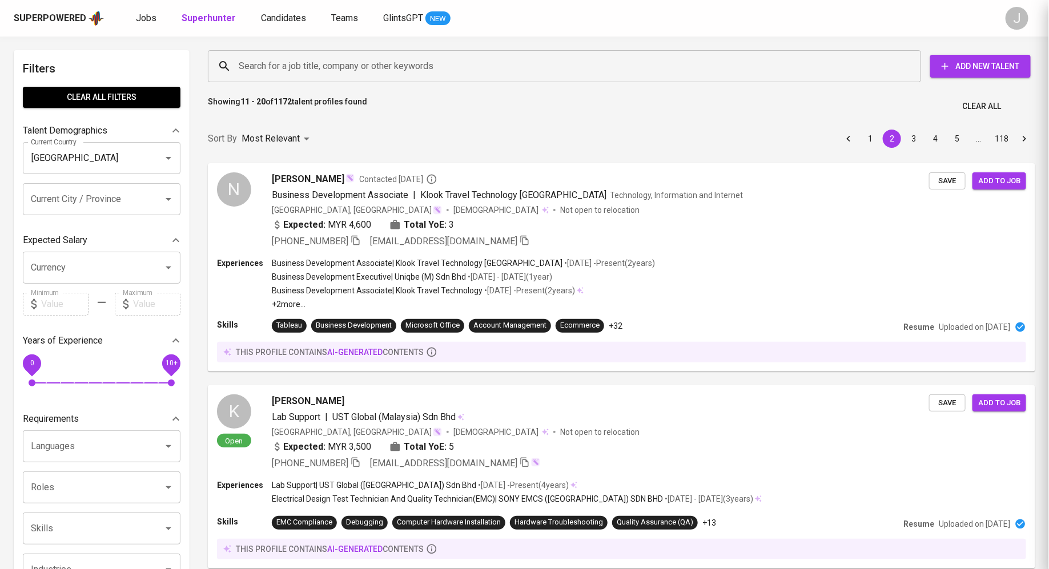
scroll to position [0, 0]
click at [392, 26] on div "Superpowered Jobs Superhunter Candidates Teams GlintsGPT NEW" at bounding box center [506, 18] width 985 height 17
click at [393, 10] on div "Superpowered Jobs Superhunter Candidates Teams GlintsGPT NEW" at bounding box center [506, 18] width 985 height 17
click at [399, 13] on span "GlintsGPT" at bounding box center [403, 18] width 40 height 11
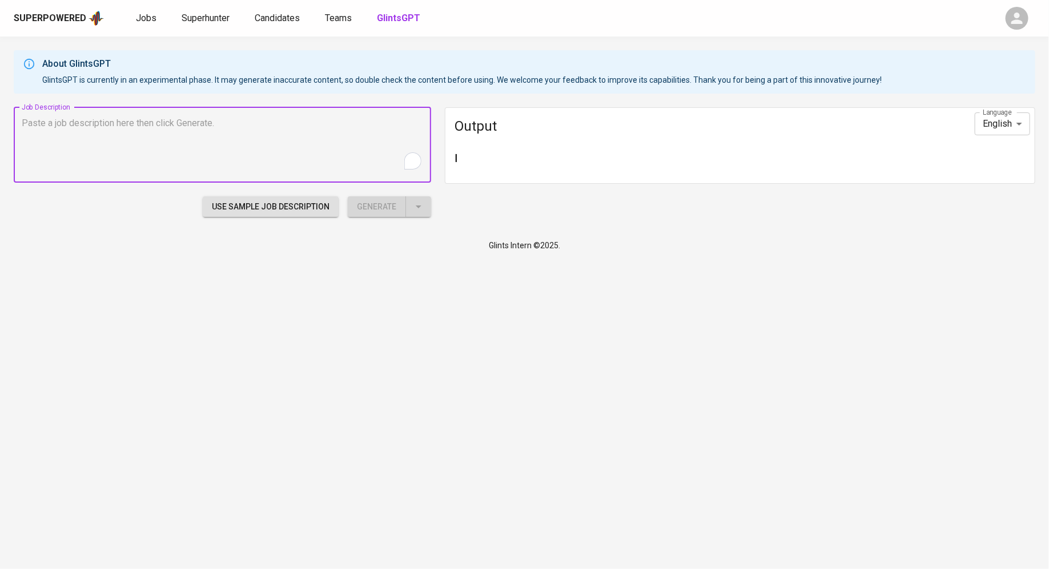
click at [276, 200] on span "Use Sample Job Description" at bounding box center [271, 207] width 118 height 14
type textarea "Technical Support Manager Ackcio SGD1,600 - 2,700 Years of Experience: 5 Onsite…"
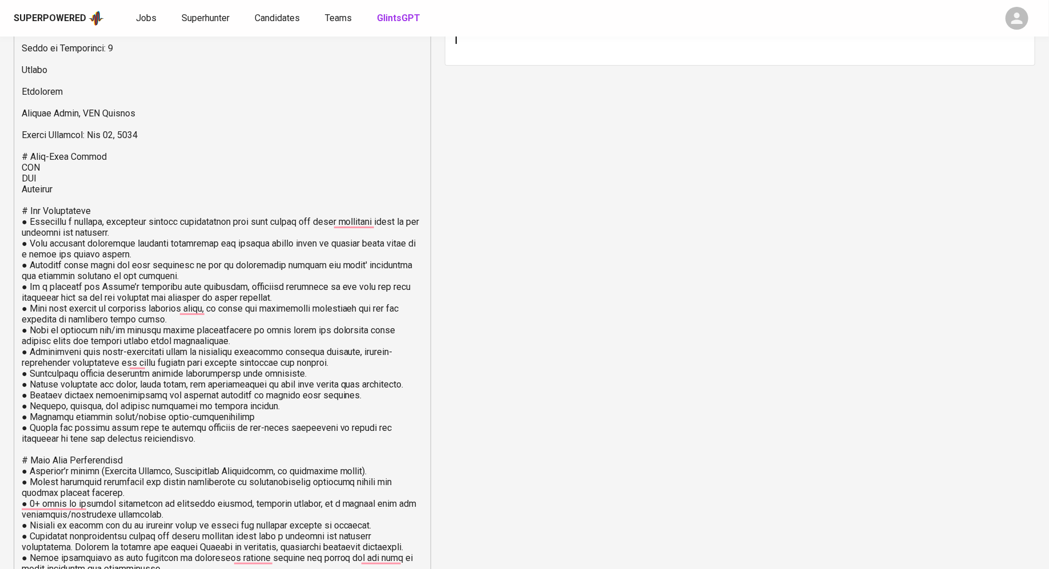
scroll to position [298, 0]
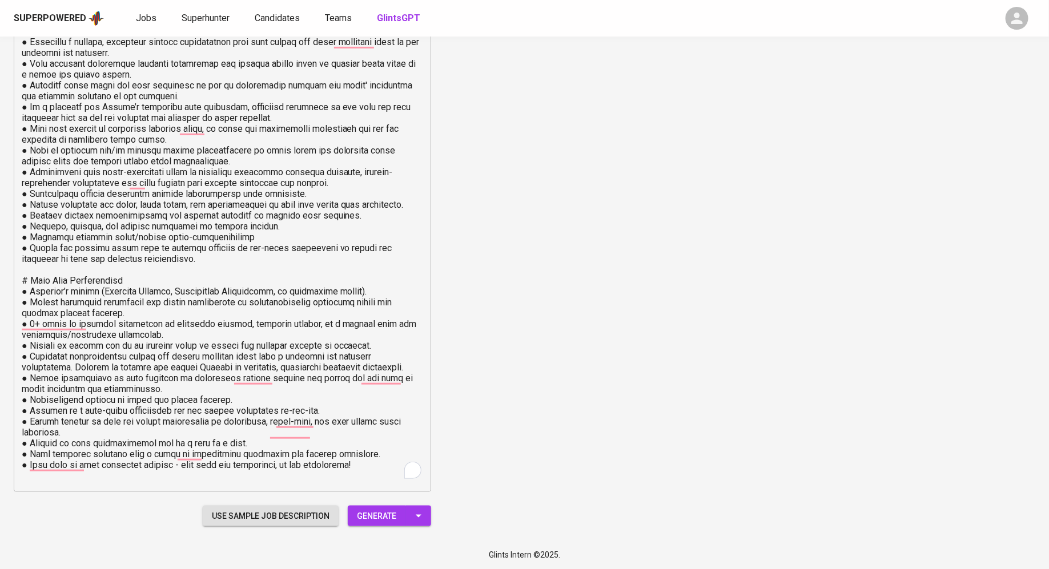
click at [189, 31] on div "Superpowered Jobs Superhunter Candidates Teams GlintsGPT" at bounding box center [524, 18] width 1049 height 37
click at [189, 29] on div "Superpowered Jobs Superhunter Candidates Teams GlintsGPT" at bounding box center [524, 18] width 1049 height 37
click at [189, 24] on link "Superhunter" at bounding box center [207, 18] width 50 height 14
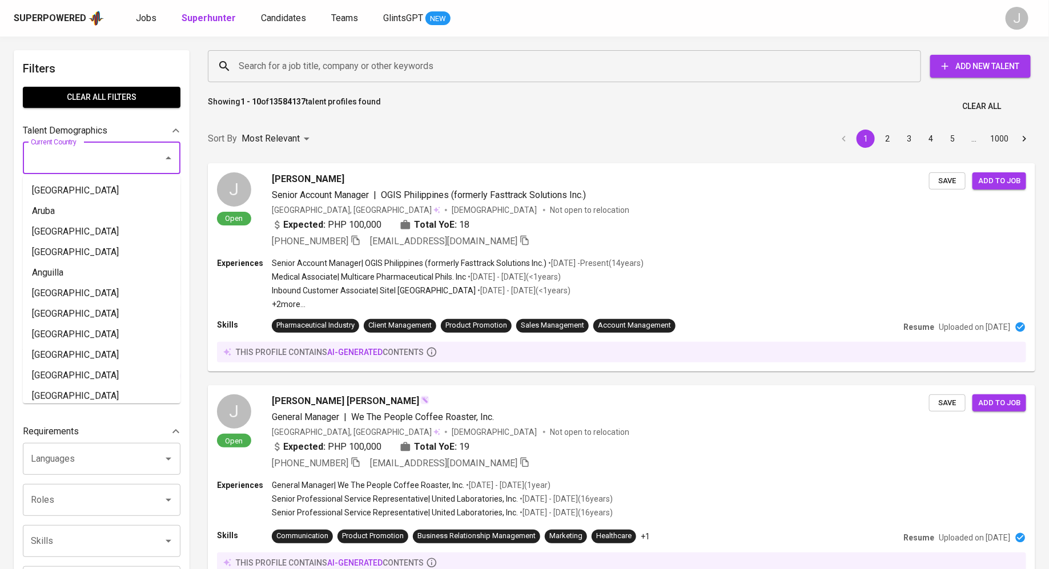
click at [66, 155] on input "Current Country" at bounding box center [85, 158] width 115 height 22
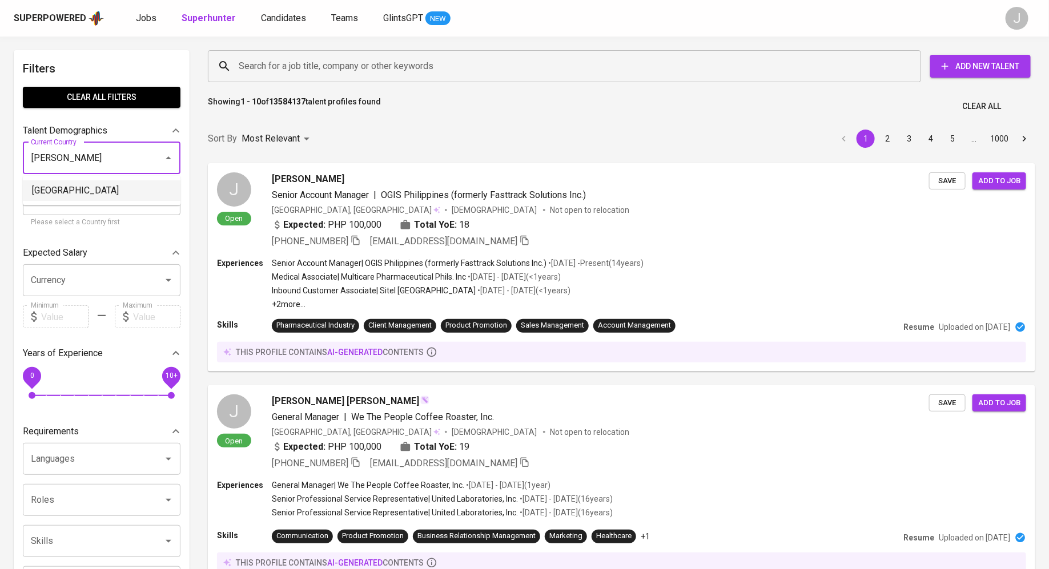
type input "[GEOGRAPHIC_DATA]"
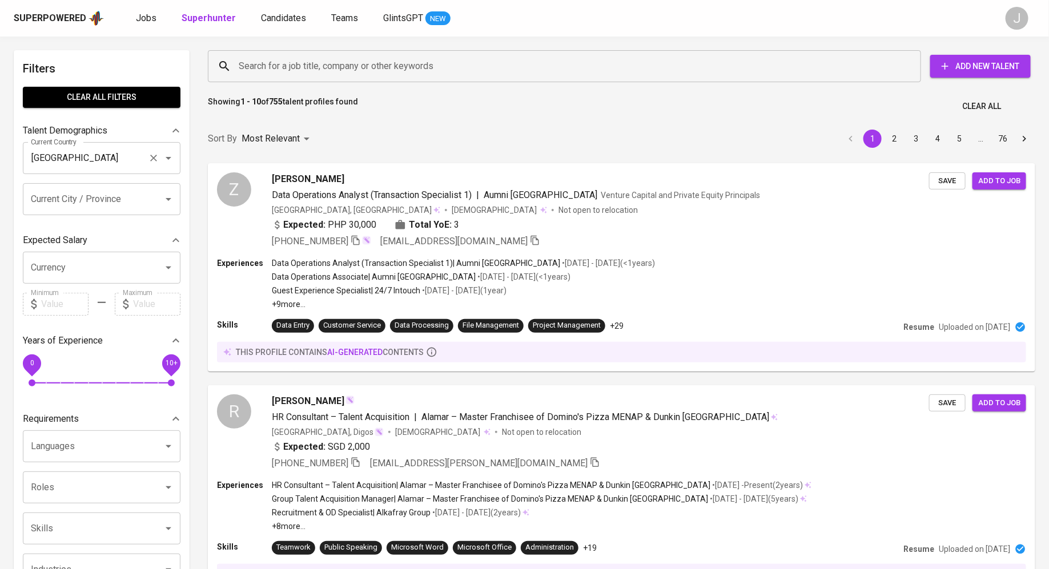
click at [156, 158] on icon "Clear" at bounding box center [153, 157] width 11 height 11
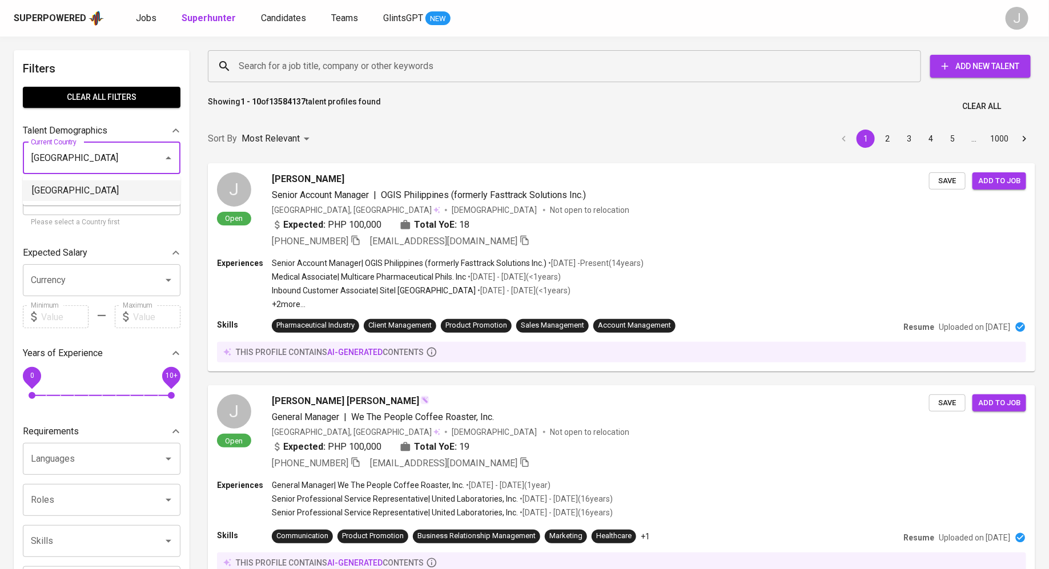
type input "Vietnam"
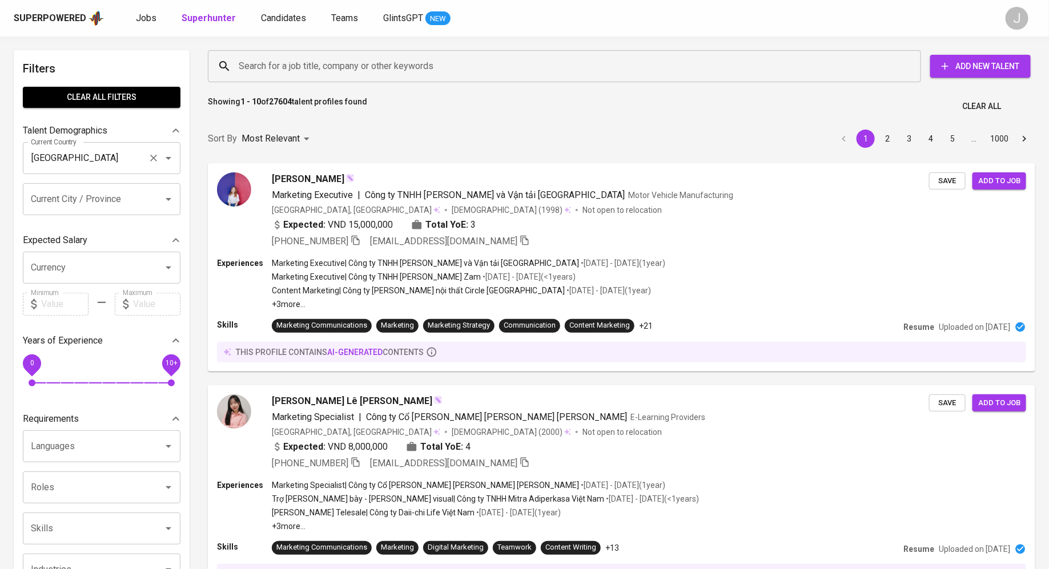
click at [158, 159] on icon "Clear" at bounding box center [153, 157] width 11 height 11
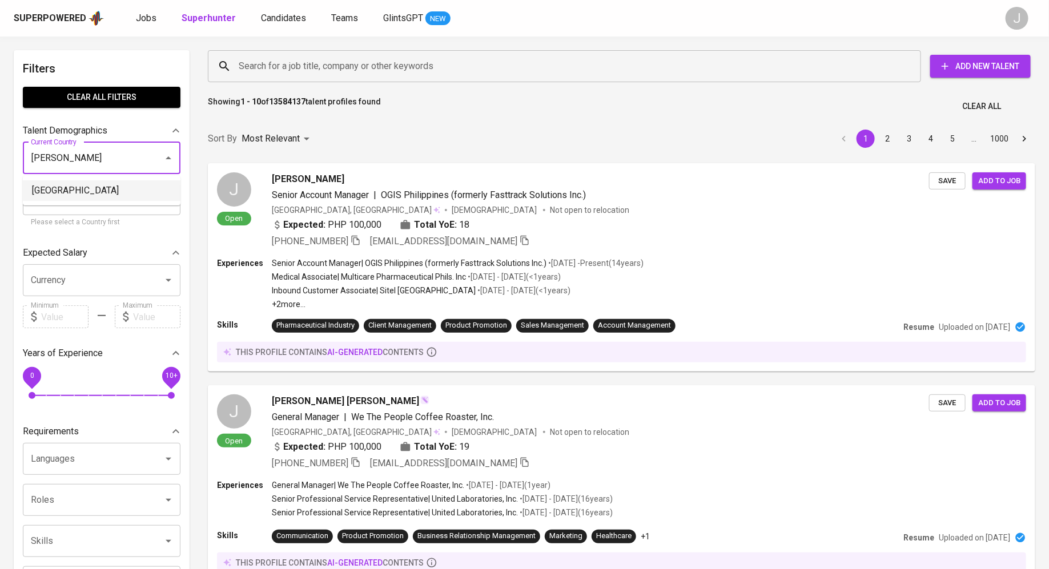
click at [58, 191] on li "[GEOGRAPHIC_DATA]" at bounding box center [102, 190] width 158 height 21
type input "[GEOGRAPHIC_DATA]"
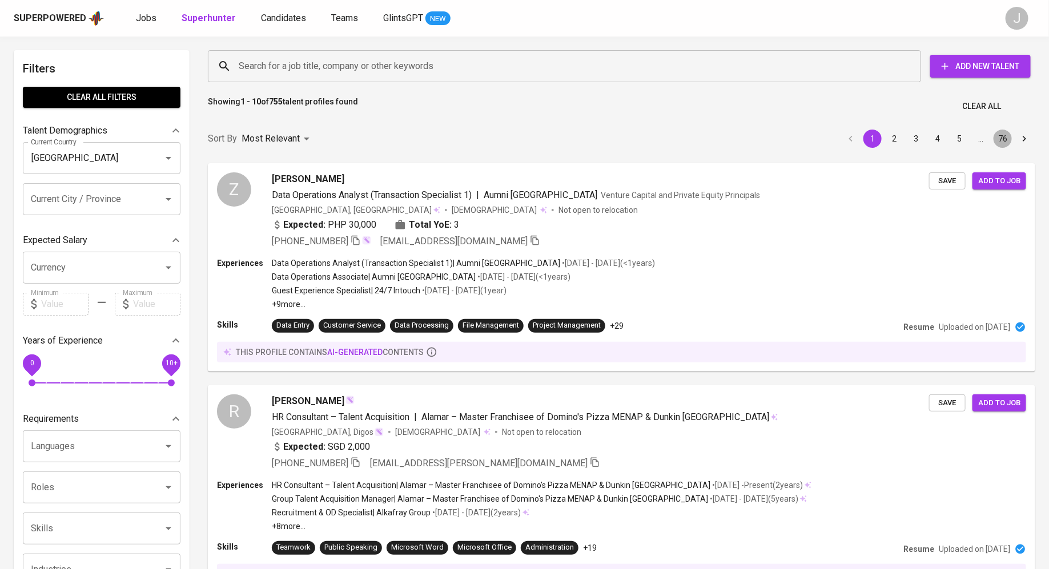
click at [1007, 141] on button "76" at bounding box center [1002, 139] width 18 height 18
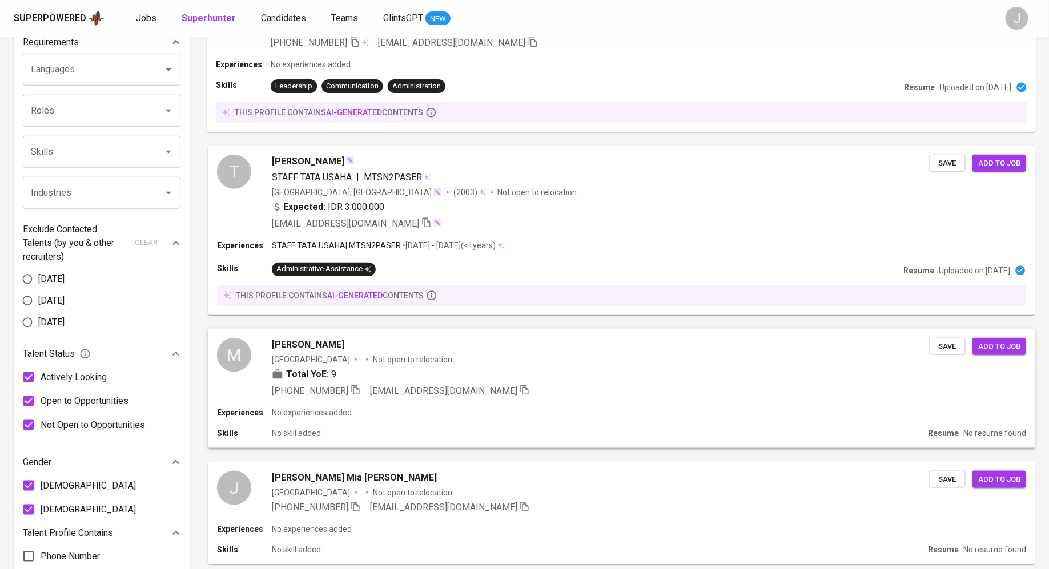
scroll to position [452, 0]
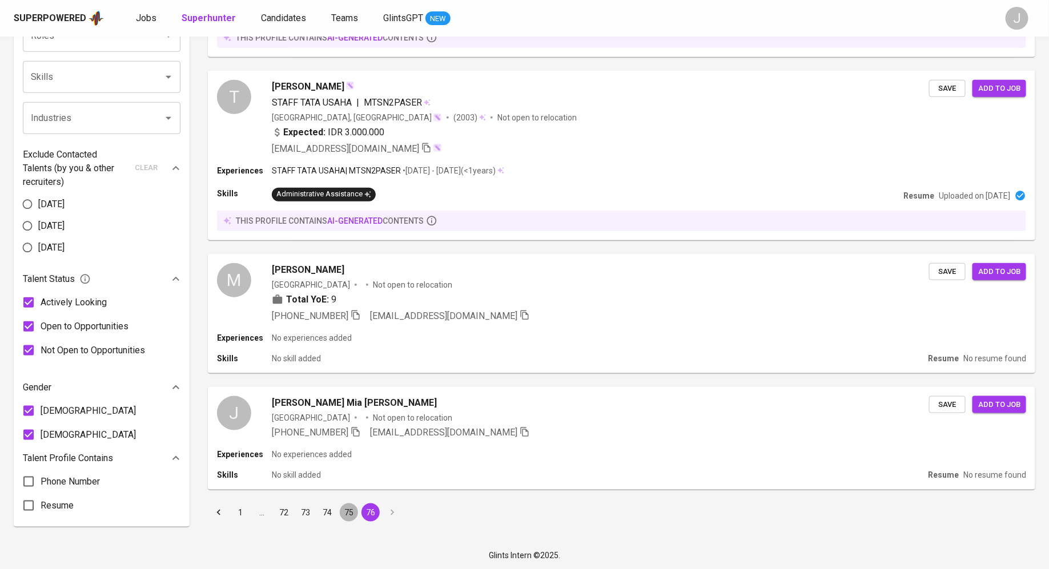
click at [347, 514] on button "75" at bounding box center [349, 513] width 18 height 18
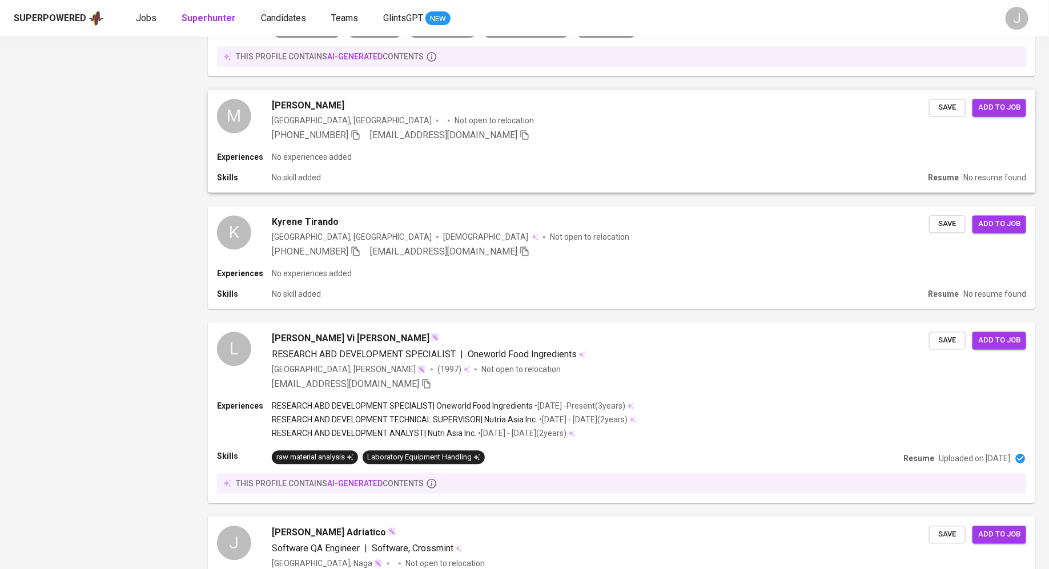
scroll to position [1248, 0]
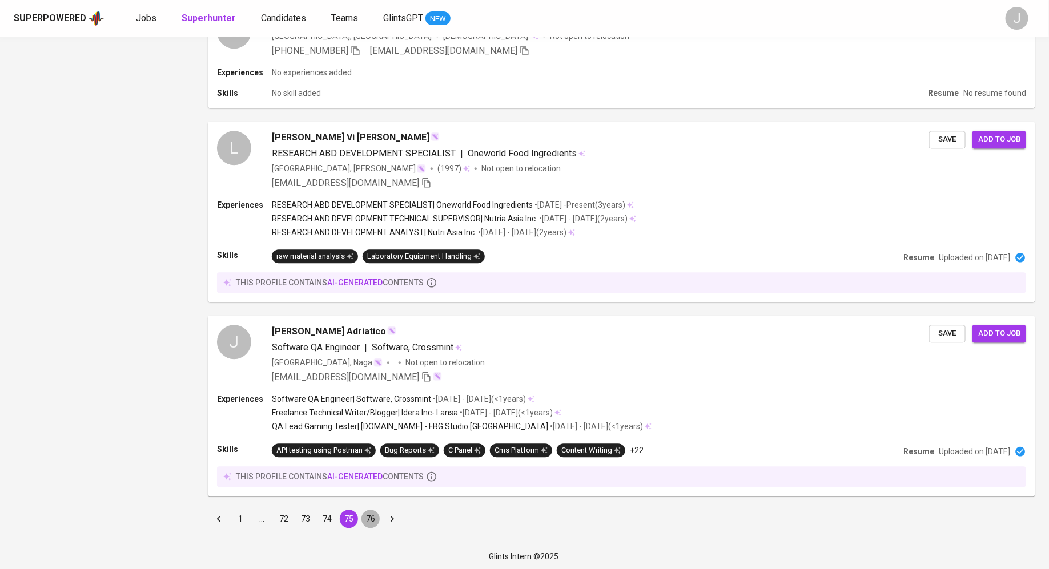
click at [367, 514] on button "76" at bounding box center [370, 519] width 18 height 18
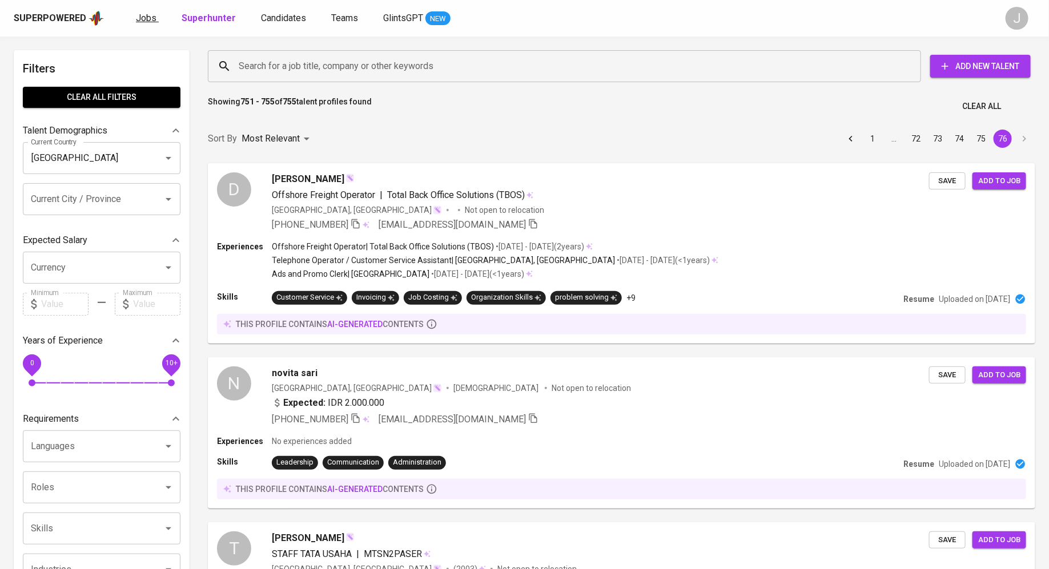
click at [149, 17] on span "Jobs" at bounding box center [146, 18] width 21 height 11
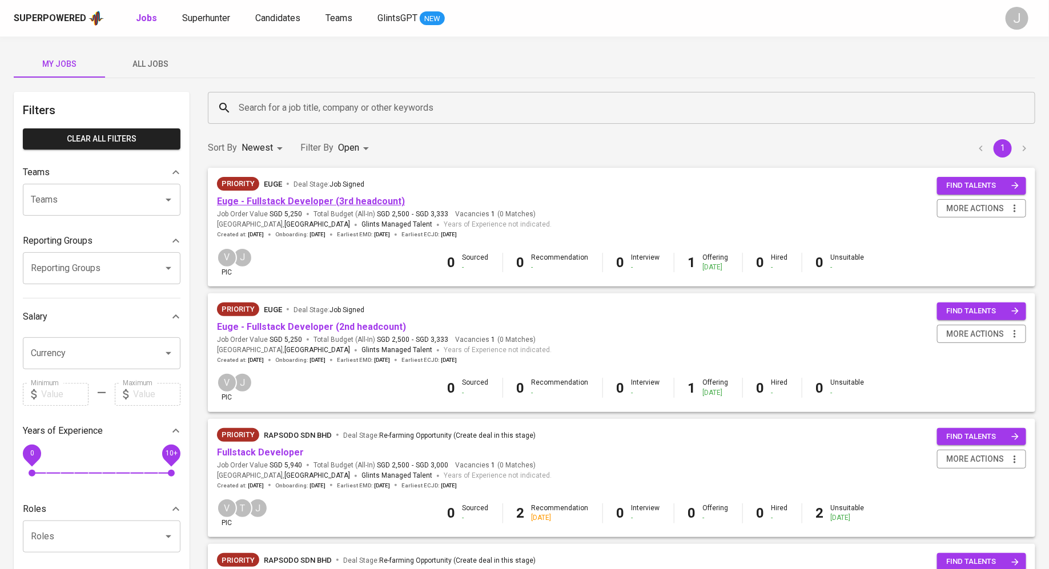
click at [300, 196] on link "Euge - Fullstack Developer (3rd headcount)" at bounding box center [311, 201] width 188 height 11
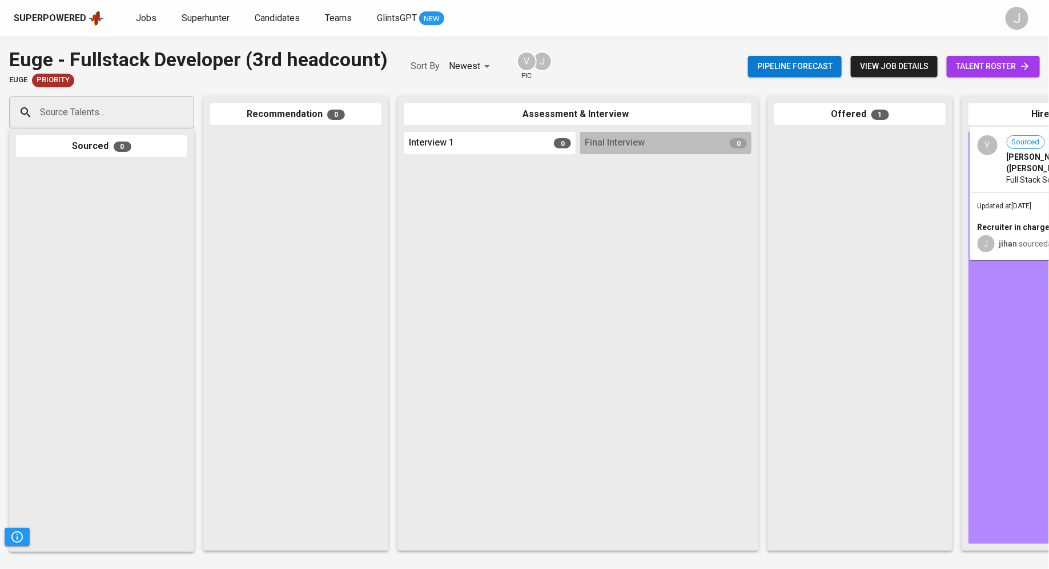
drag, startPoint x: 840, startPoint y: 177, endPoint x: 1049, endPoint y: 172, distance: 208.5
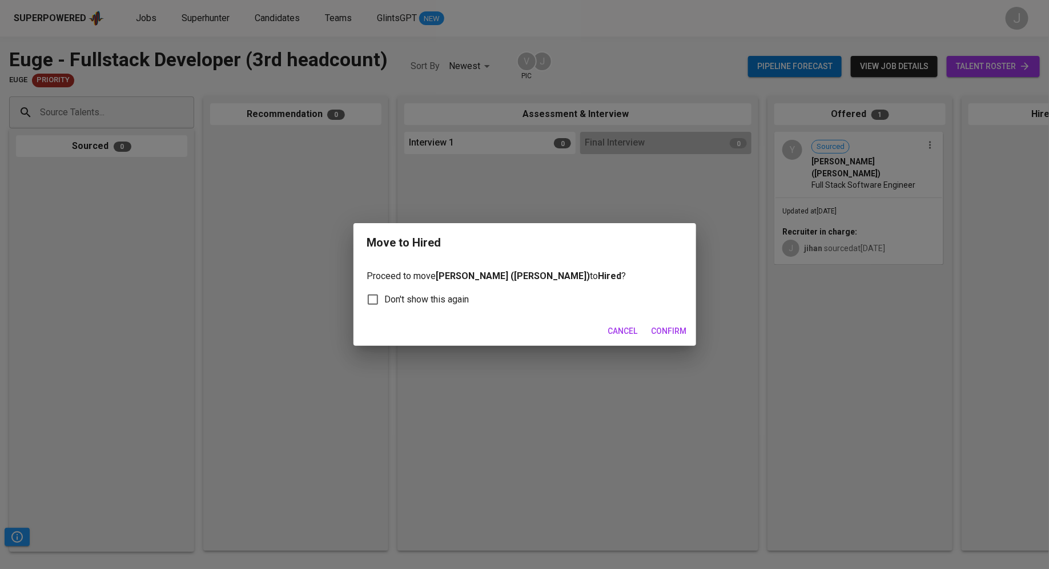
click at [659, 329] on span "Confirm" at bounding box center [668, 331] width 35 height 14
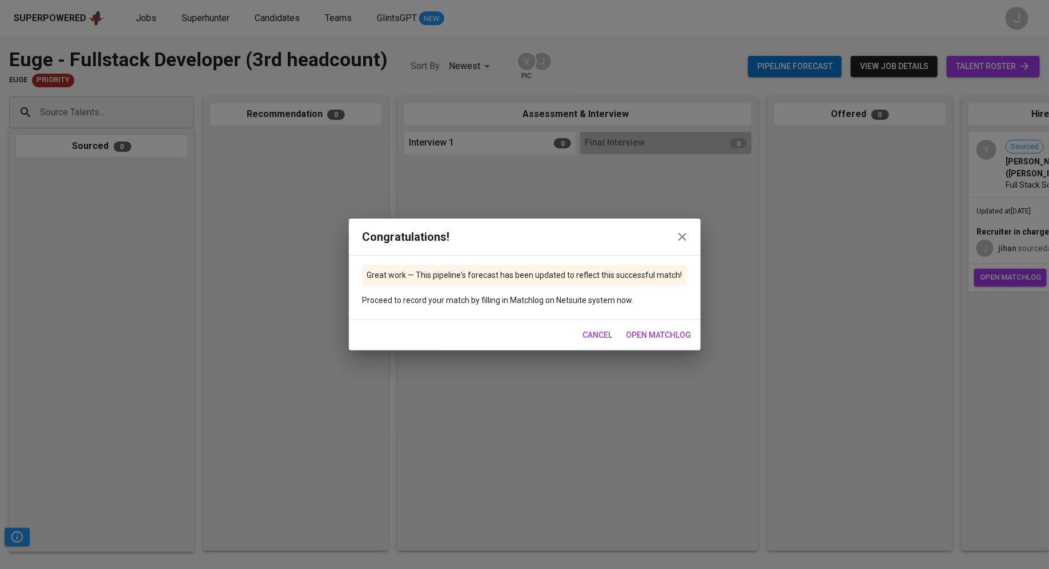
click at [629, 331] on span "open matchlog" at bounding box center [658, 335] width 65 height 14
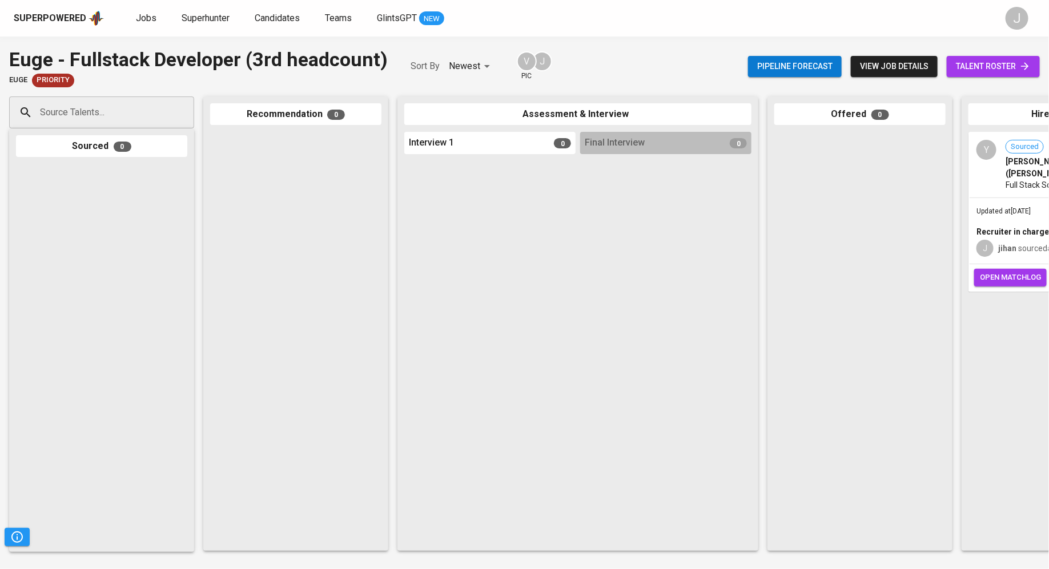
scroll to position [0, 310]
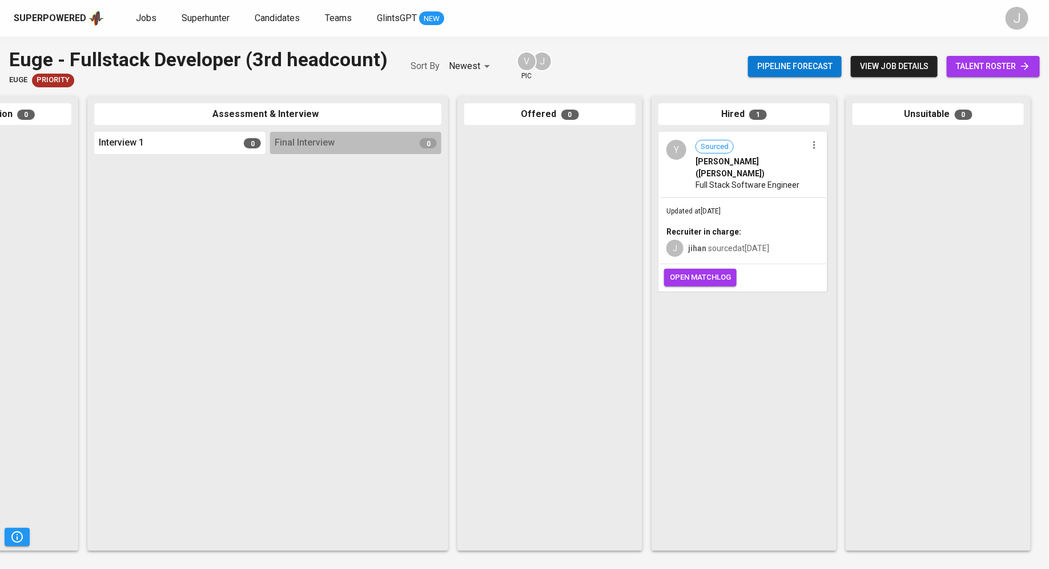
click at [717, 198] on div "Updated at Oct 08, 2025 Recruiter in charge: J jihan sourced at Oct 06, 2025" at bounding box center [742, 231] width 167 height 66
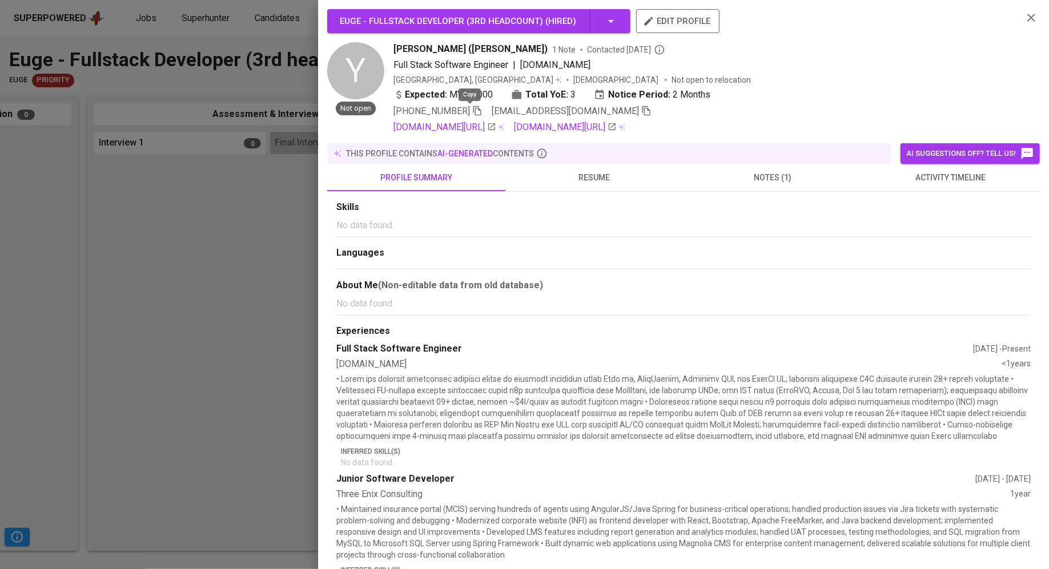
click at [473, 108] on icon "button" at bounding box center [477, 111] width 8 height 10
click at [154, 134] on div at bounding box center [524, 284] width 1049 height 569
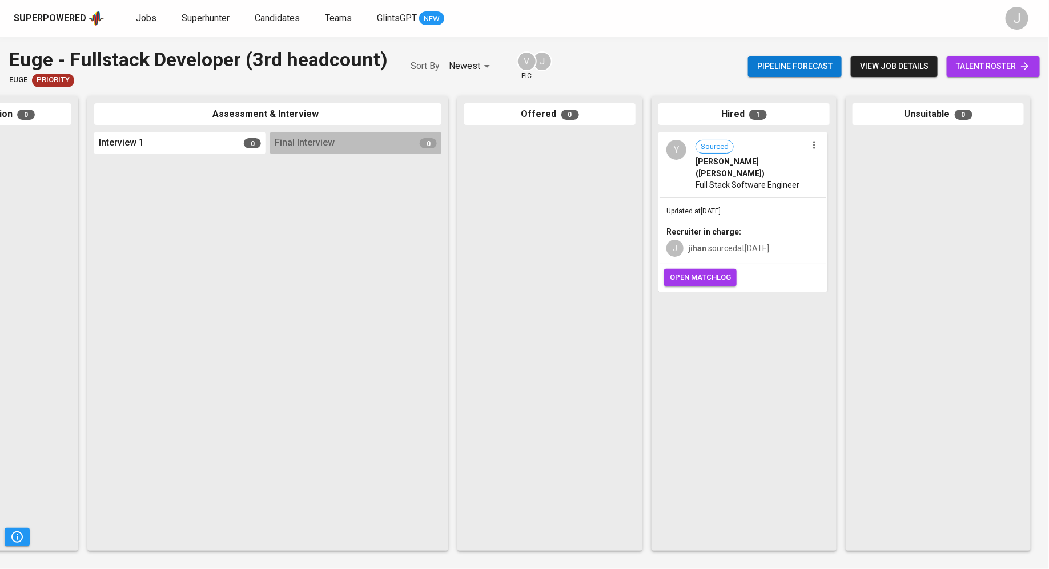
click at [144, 20] on span "Jobs" at bounding box center [146, 18] width 21 height 11
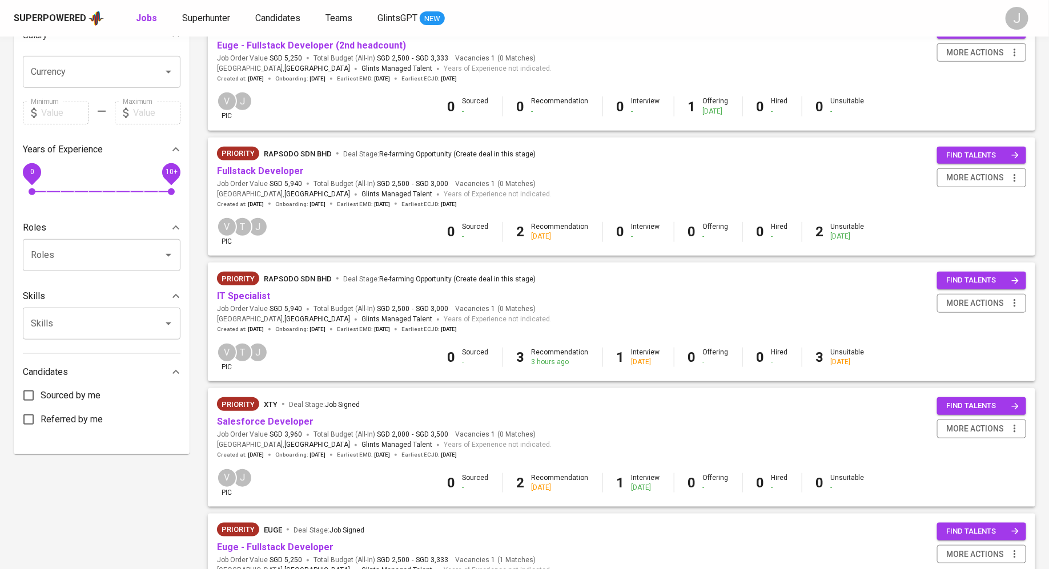
scroll to position [283, 0]
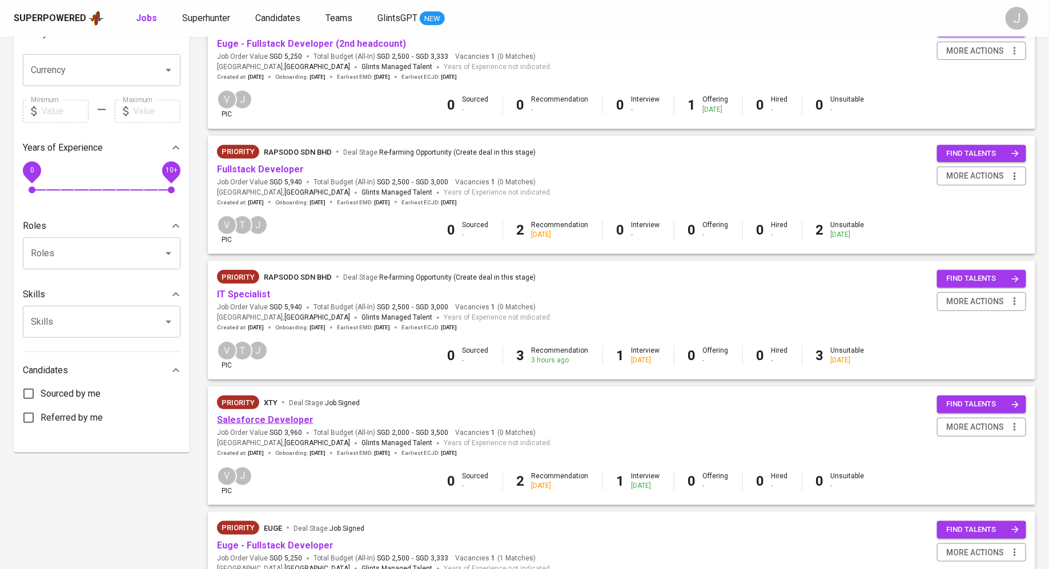
click at [295, 420] on link "Salesforce Developer" at bounding box center [265, 420] width 96 height 11
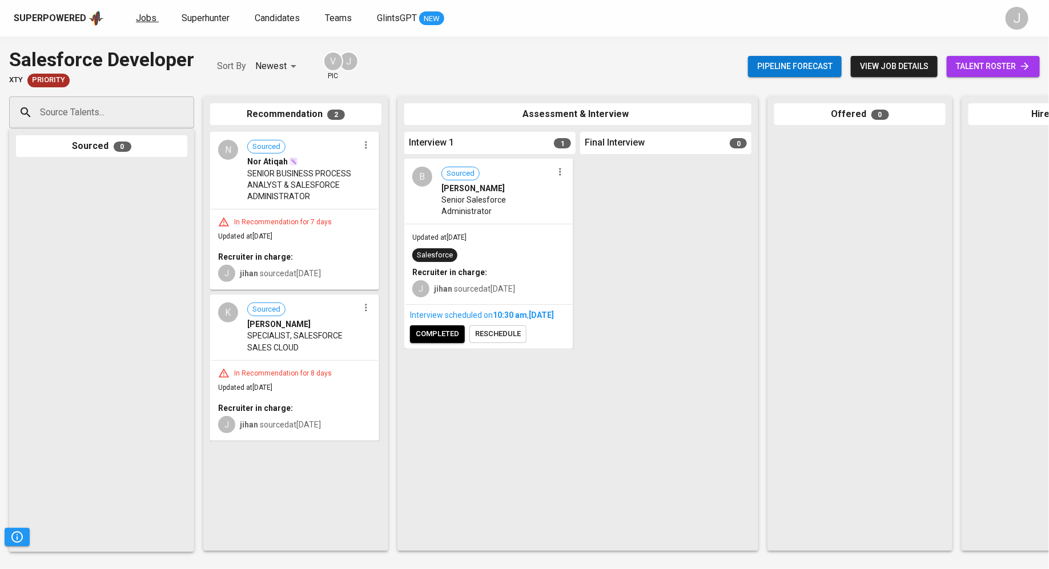
click at [150, 18] on span "Jobs" at bounding box center [146, 18] width 21 height 11
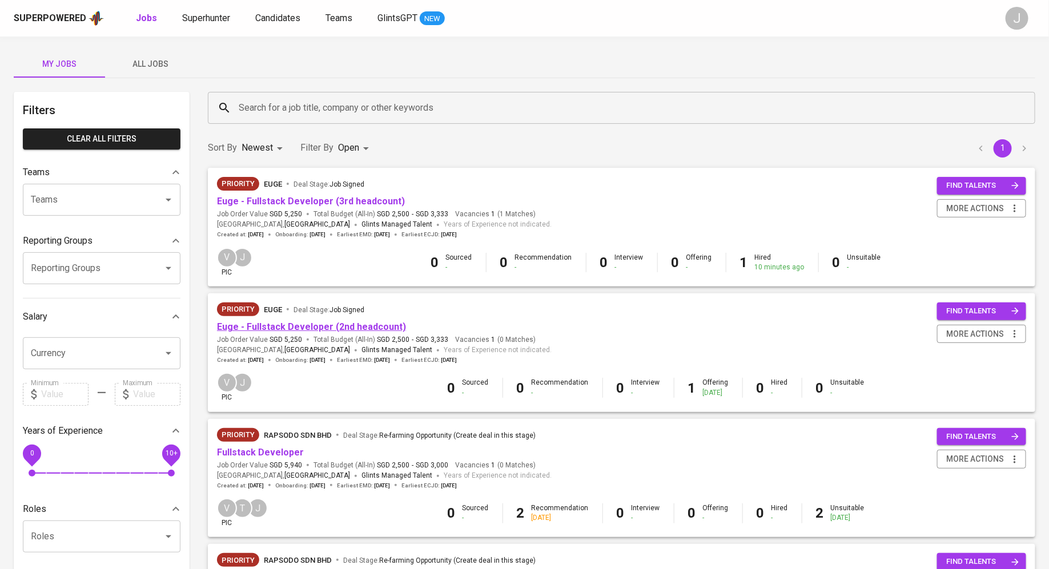
click at [308, 325] on link "Euge - Fullstack Developer (2nd headcount)" at bounding box center [311, 326] width 189 height 11
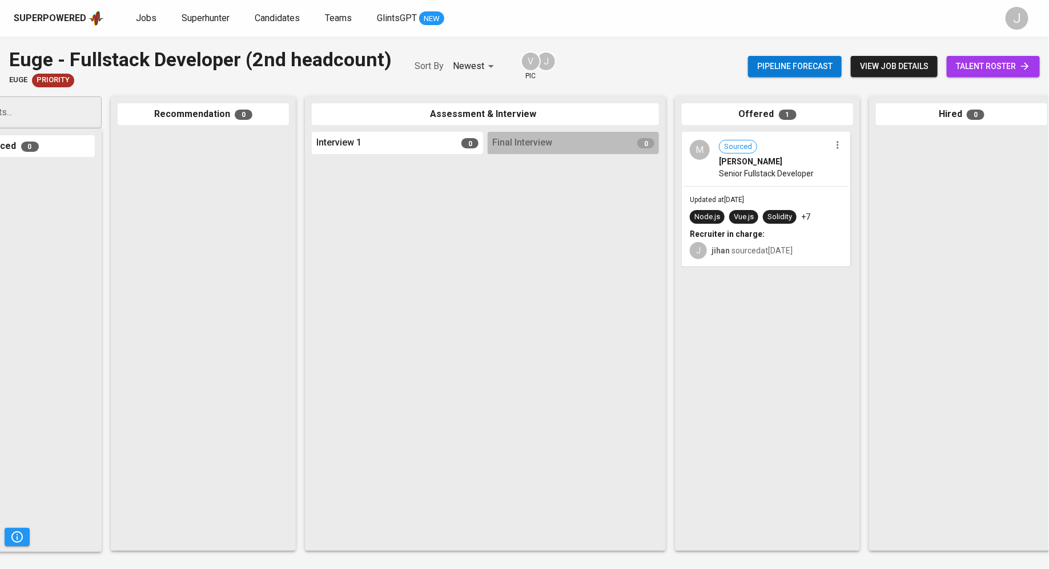
scroll to position [0, 138]
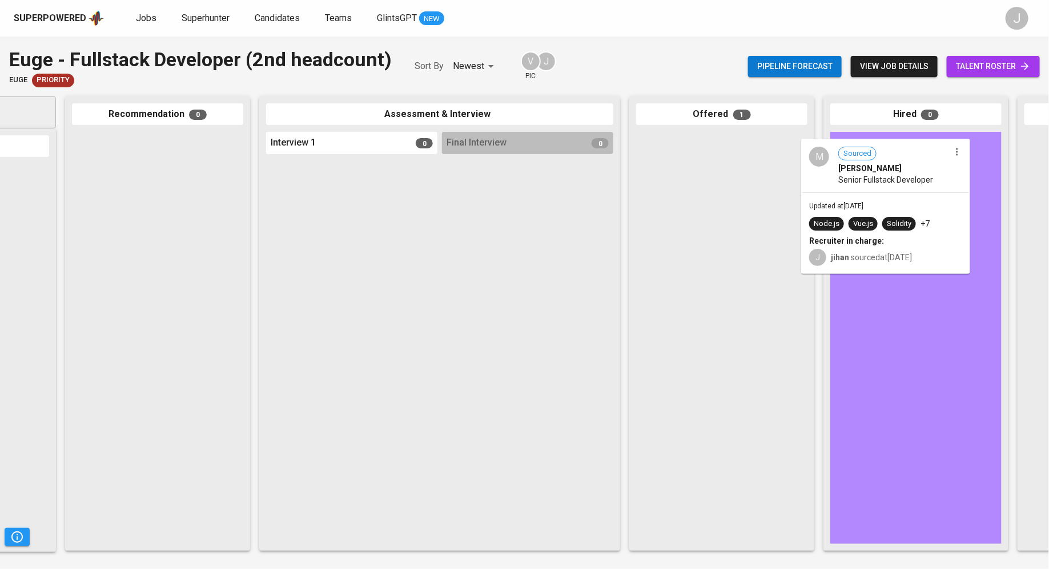
drag, startPoint x: 678, startPoint y: 190, endPoint x: 877, endPoint y: 192, distance: 199.3
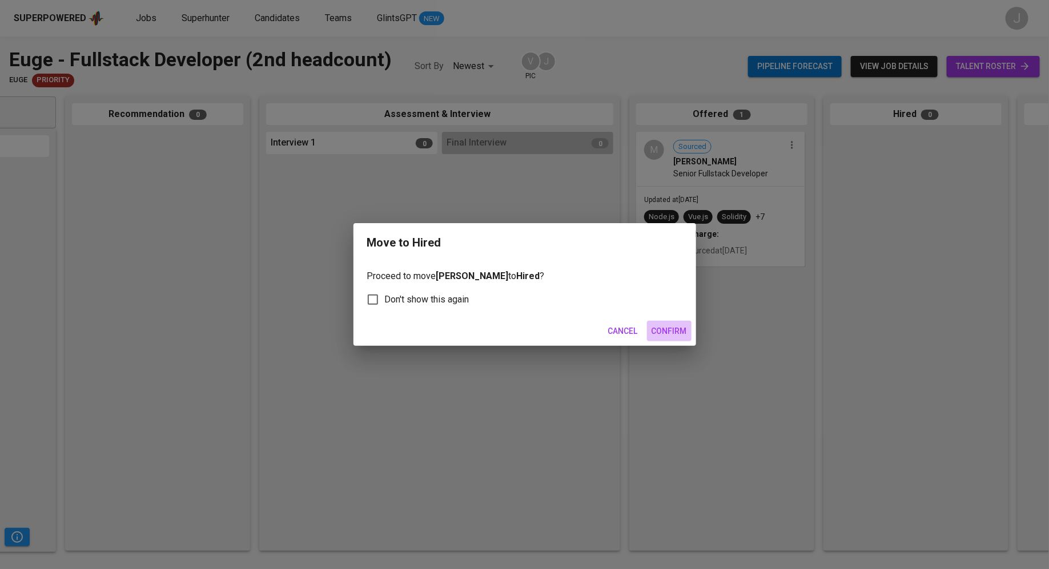
click at [662, 331] on span "Confirm" at bounding box center [668, 331] width 35 height 14
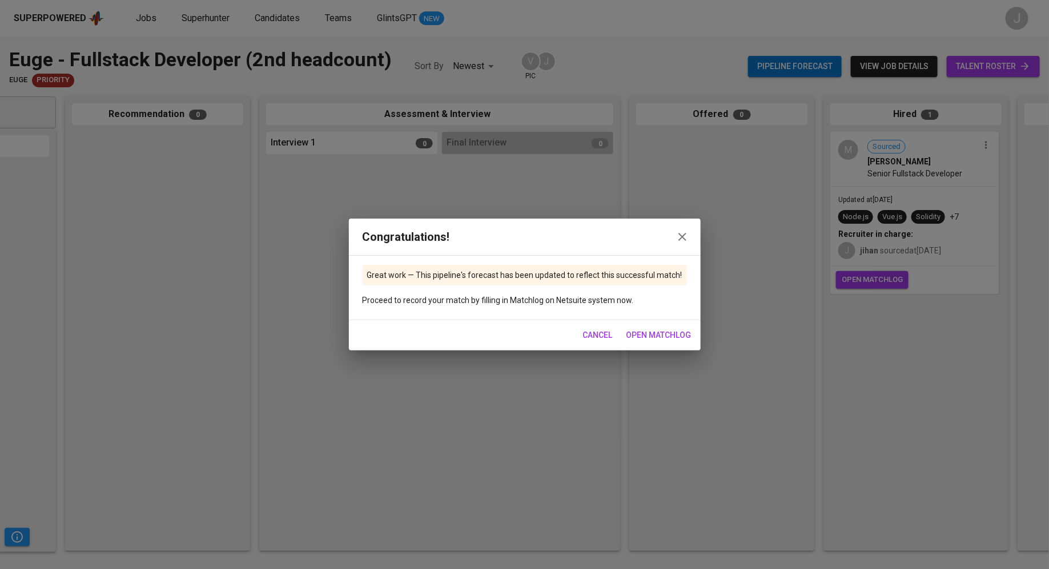
click at [653, 333] on span "open matchlog" at bounding box center [658, 335] width 65 height 14
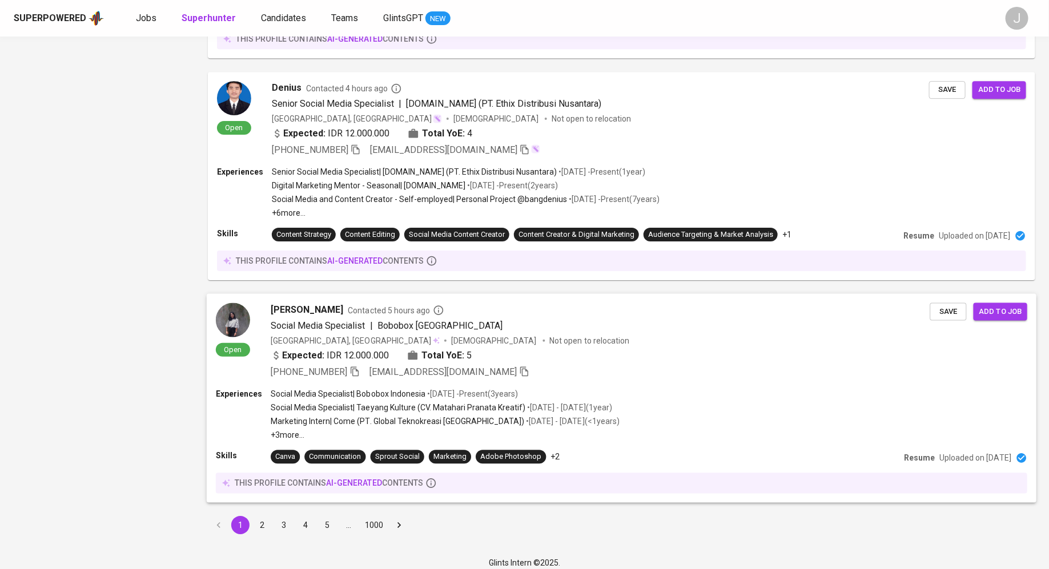
scroll to position [1733, 0]
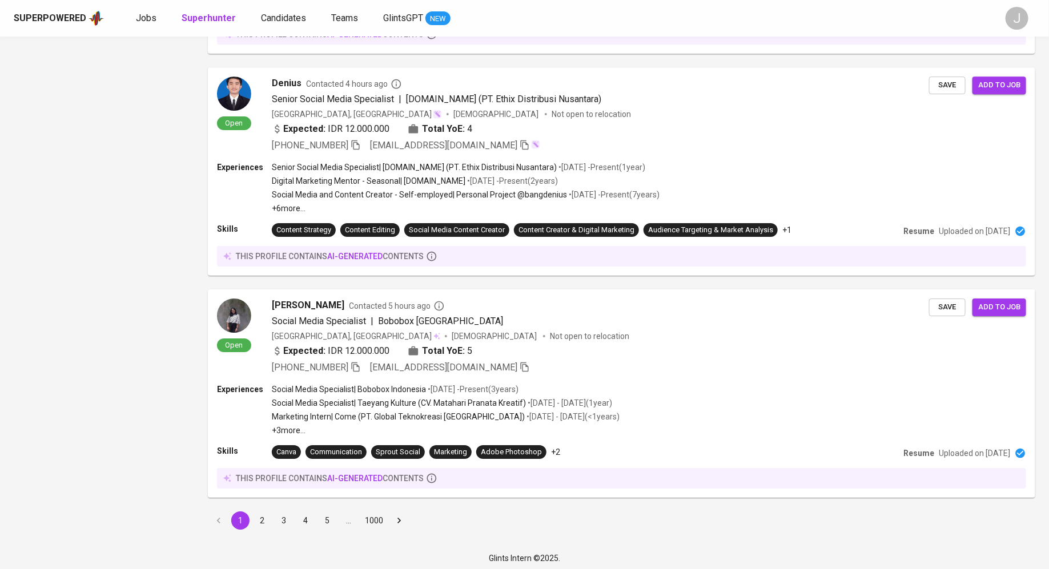
click at [263, 518] on button "2" at bounding box center [262, 521] width 18 height 18
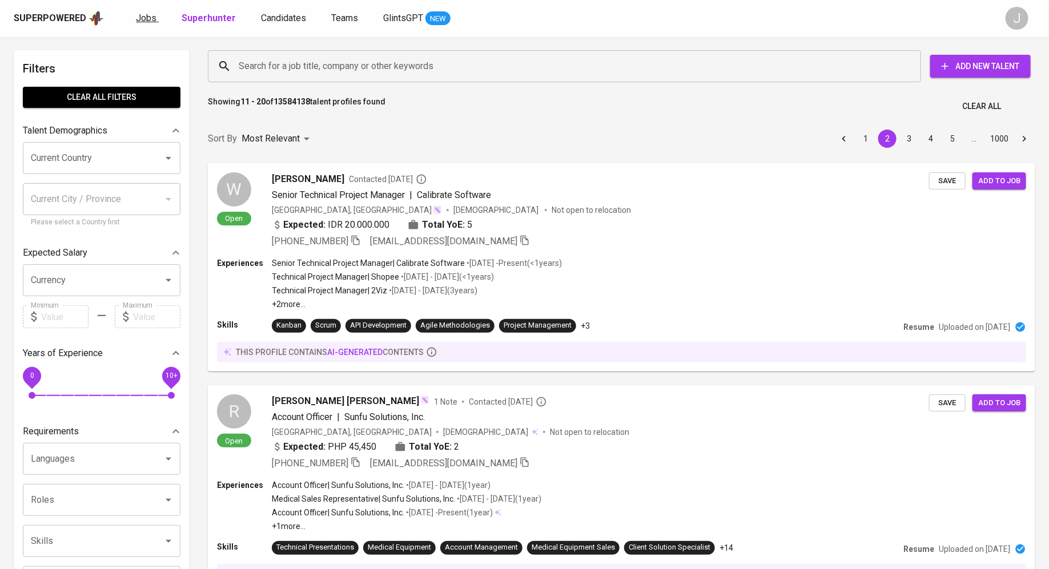
click at [151, 16] on span "Jobs" at bounding box center [146, 18] width 21 height 11
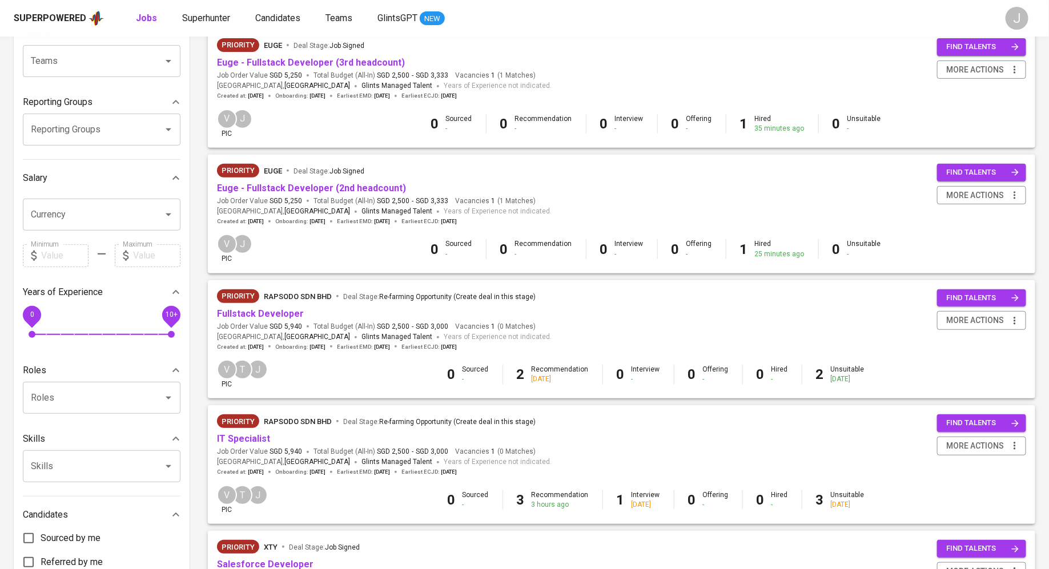
scroll to position [182, 0]
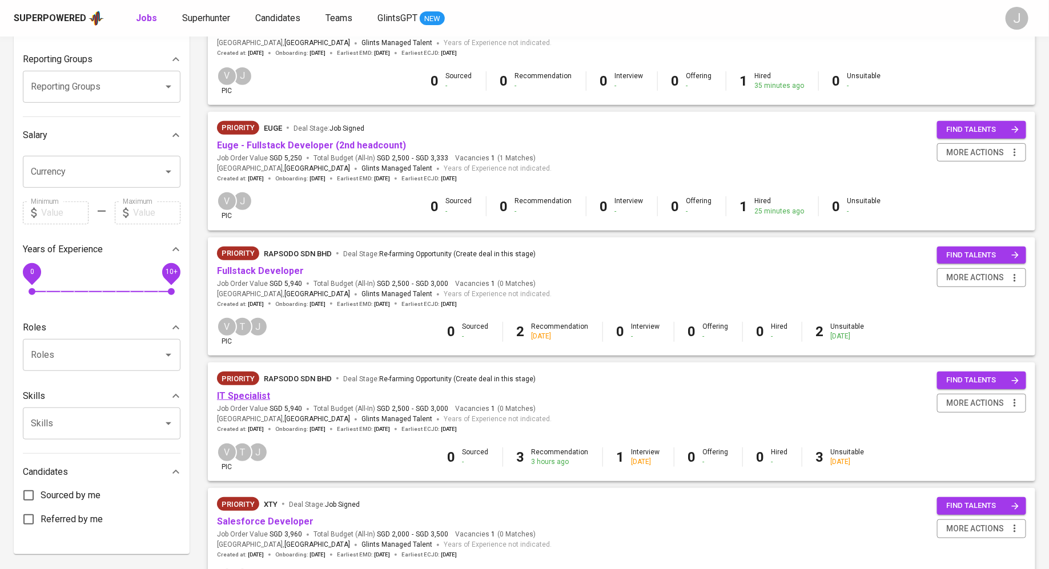
click at [244, 396] on link "IT Specialist" at bounding box center [243, 396] width 53 height 11
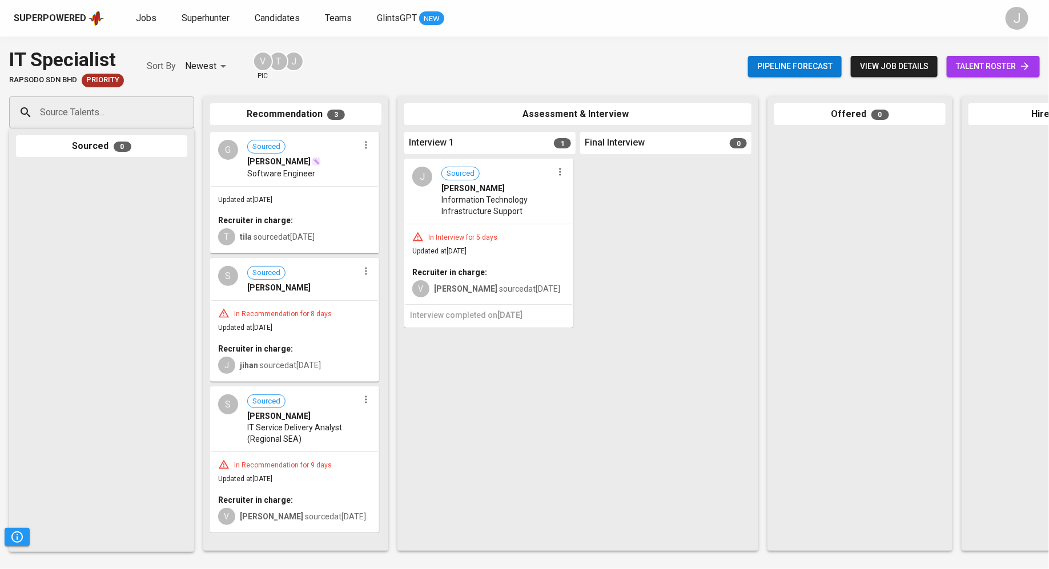
click at [296, 300] on div "S Sourced [PERSON_NAME]" at bounding box center [294, 279] width 167 height 41
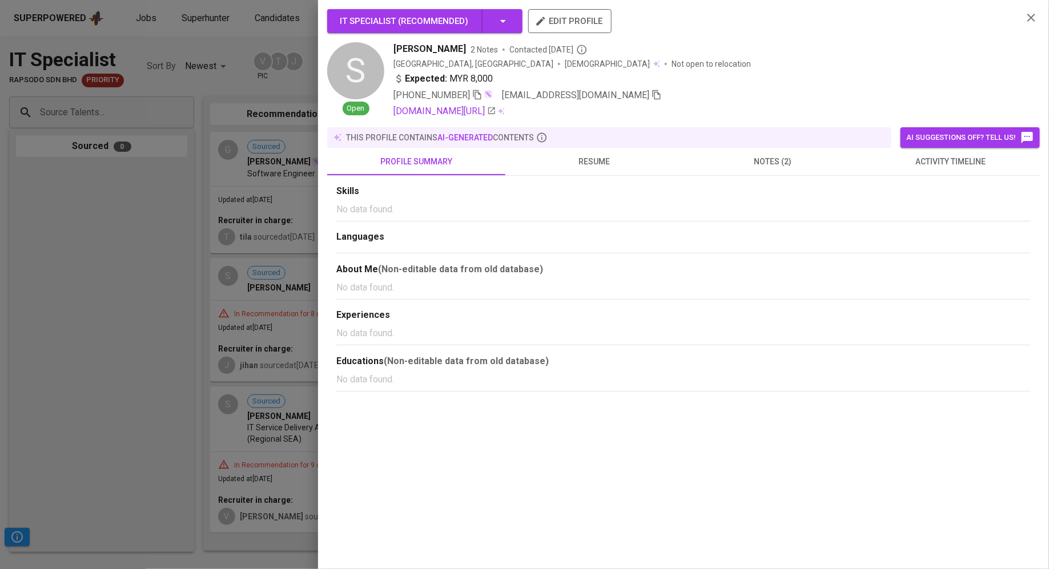
click at [573, 166] on span "resume" at bounding box center [594, 162] width 164 height 14
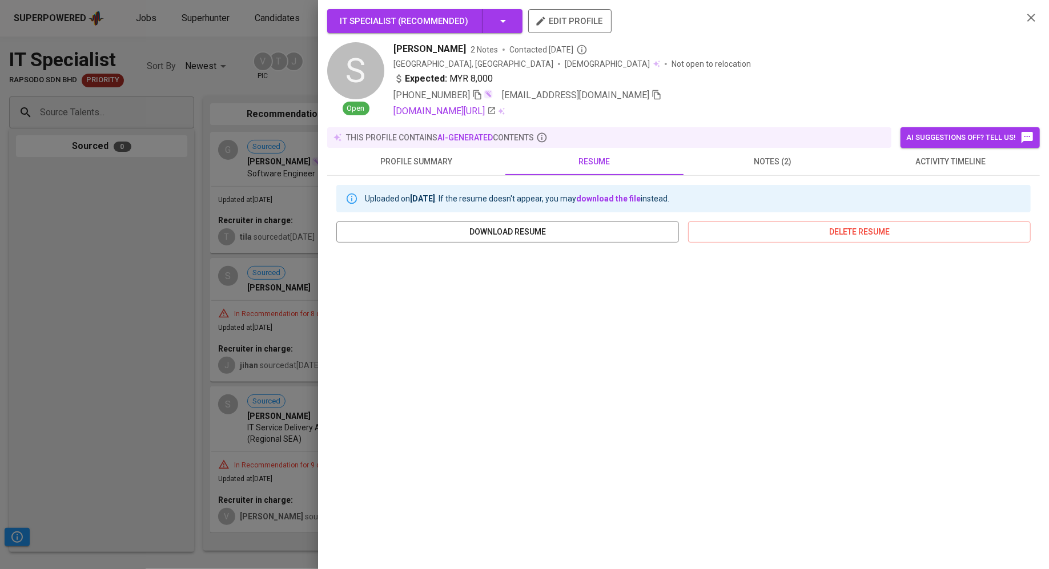
click at [436, 50] on span "[PERSON_NAME]" at bounding box center [429, 49] width 73 height 14
copy span "[PERSON_NAME]"
click at [745, 166] on span "notes (2)" at bounding box center [772, 162] width 164 height 14
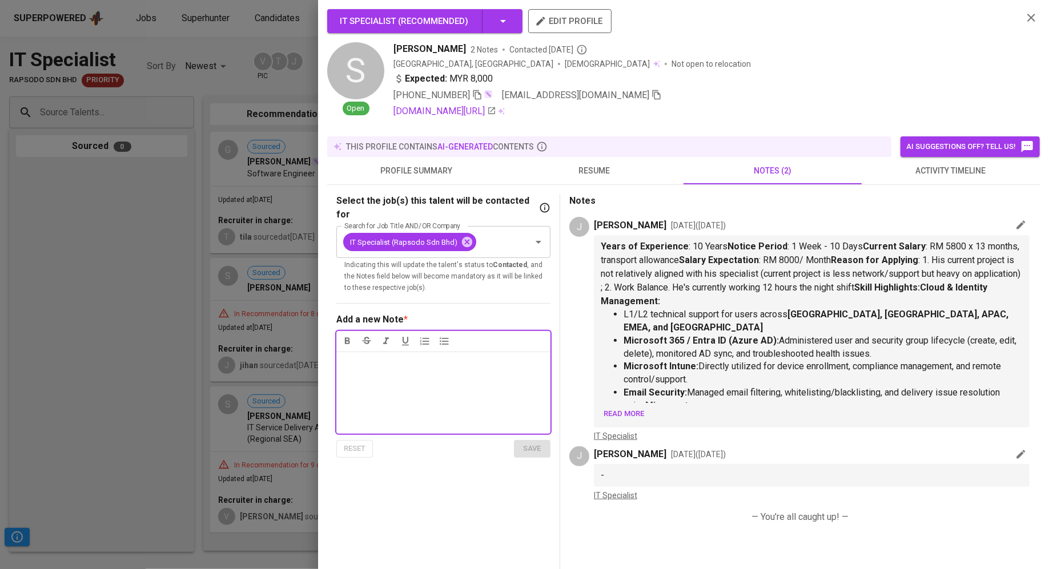
click at [619, 411] on span "Read more" at bounding box center [623, 414] width 41 height 13
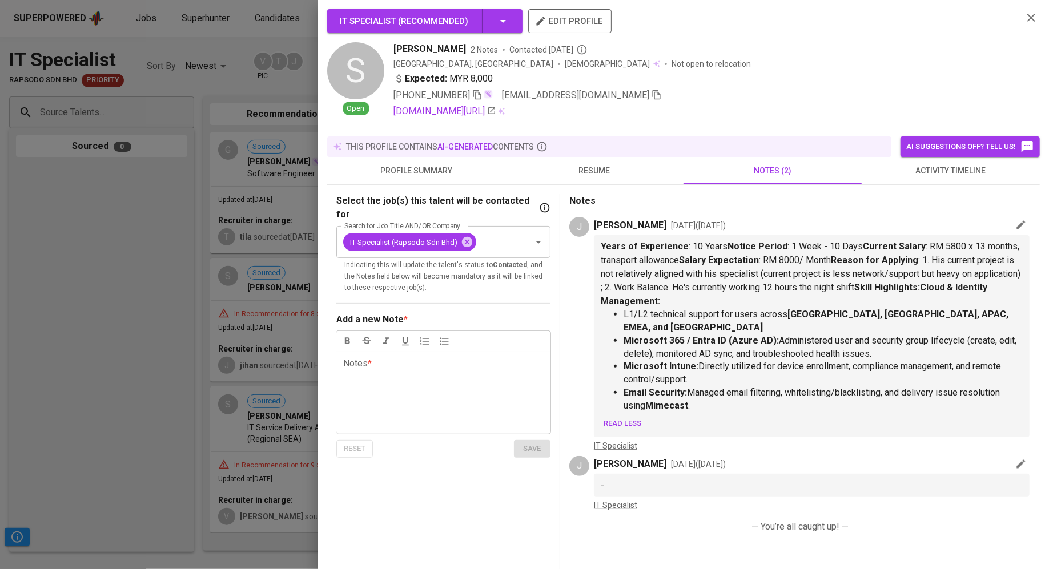
click at [215, 180] on div at bounding box center [524, 284] width 1049 height 569
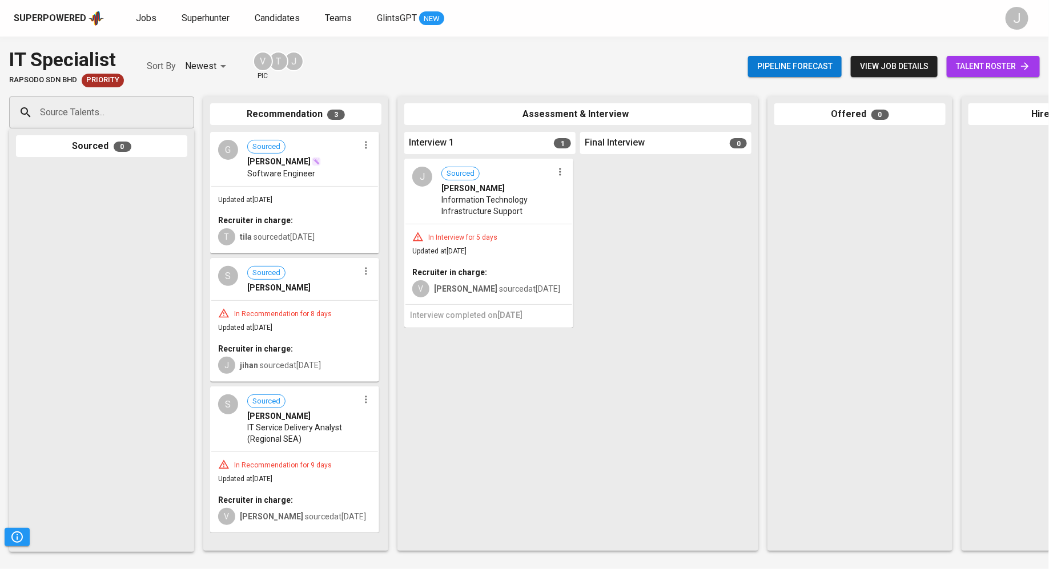
click at [365, 277] on button "button" at bounding box center [366, 271] width 15 height 15
click at [403, 327] on span "Move to unsuitable" at bounding box center [398, 326] width 60 height 10
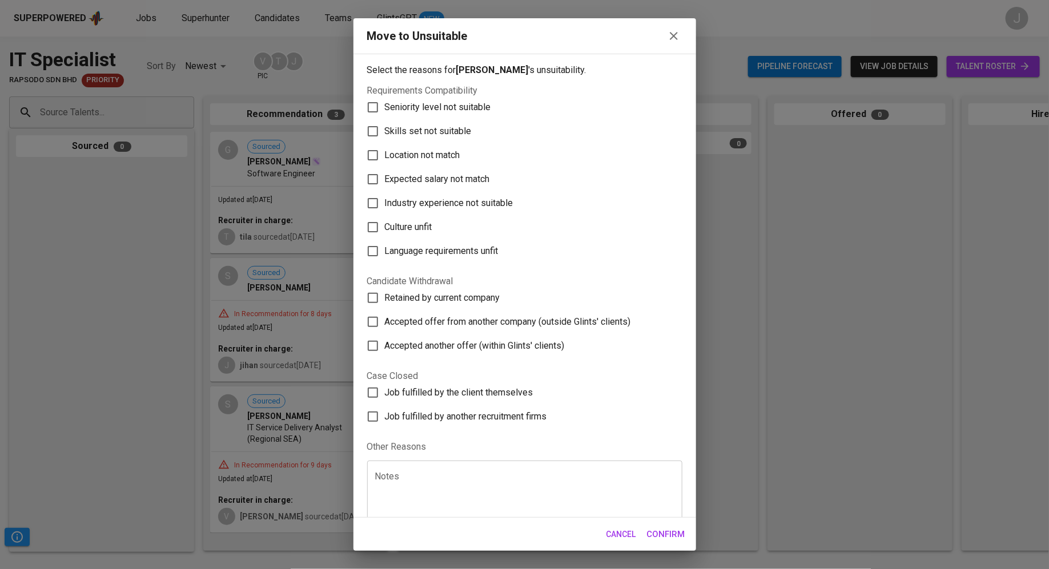
click at [442, 109] on span "Seniority level not suitable" at bounding box center [438, 107] width 106 height 14
click at [385, 109] on input "Seniority level not suitable" at bounding box center [373, 107] width 24 height 24
click at [432, 108] on span "Seniority level not suitable" at bounding box center [438, 107] width 106 height 14
click at [385, 108] on input "Seniority level not suitable" at bounding box center [373, 107] width 24 height 24
checkbox input "false"
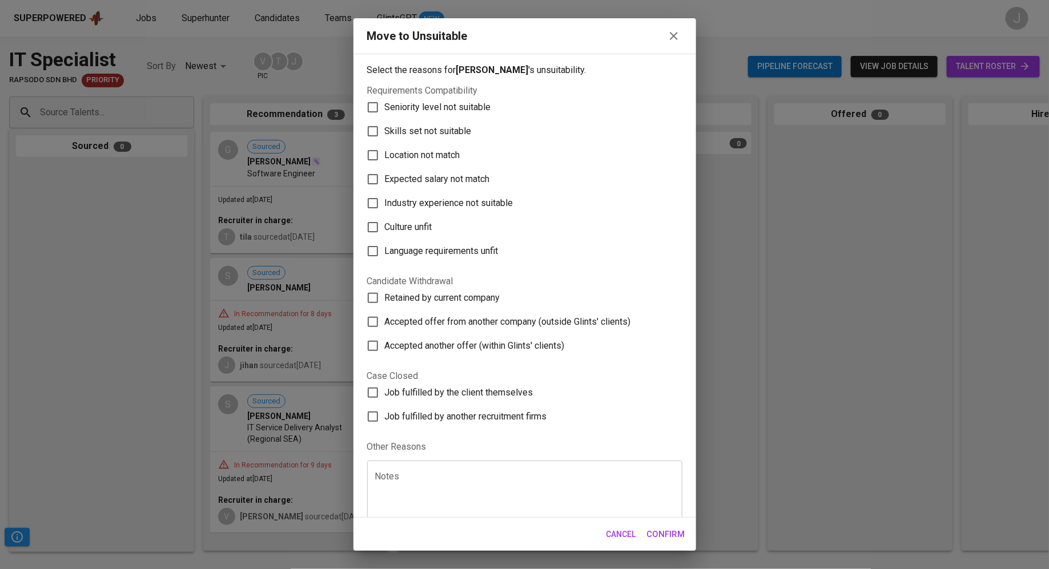
click at [432, 119] on label "Skills set not suitable" at bounding box center [517, 131] width 312 height 24
click at [385, 119] on input "Skills set not suitable" at bounding box center [373, 131] width 24 height 24
checkbox input "true"
click at [670, 542] on button "Confirm" at bounding box center [666, 534] width 51 height 24
